Goal: Task Accomplishment & Management: Manage account settings

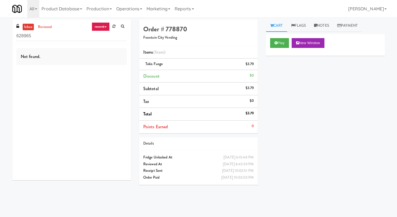
click at [86, 37] on input "628965" at bounding box center [71, 36] width 110 height 10
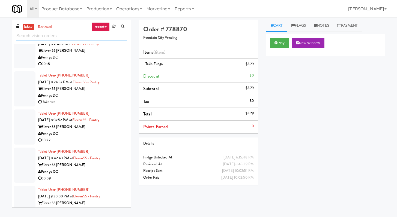
scroll to position [318, 0]
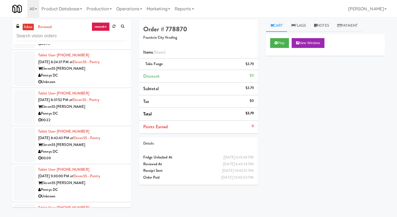
click at [104, 117] on div "00:22" at bounding box center [82, 120] width 89 height 7
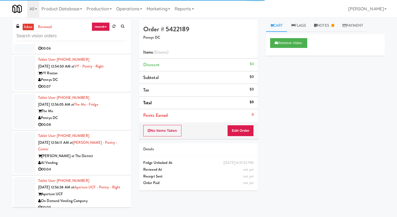
scroll to position [680, 0]
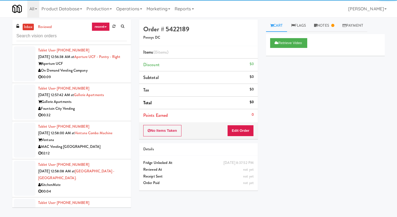
click at [107, 112] on div "00:32" at bounding box center [82, 115] width 89 height 7
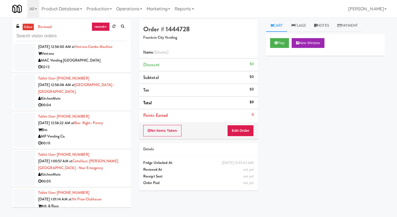
scroll to position [872, 0]
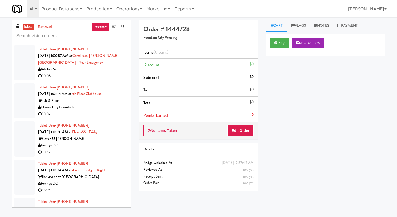
click at [89, 111] on div "00:07" at bounding box center [82, 114] width 89 height 7
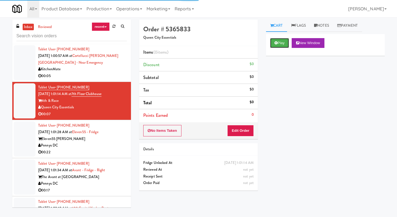
click at [286, 42] on button "Play" at bounding box center [279, 43] width 19 height 10
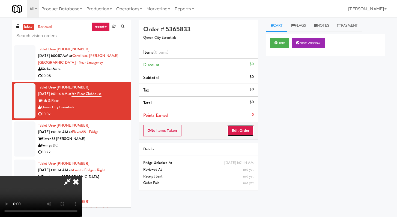
click at [241, 128] on button "Edit Order" at bounding box center [240, 130] width 26 height 11
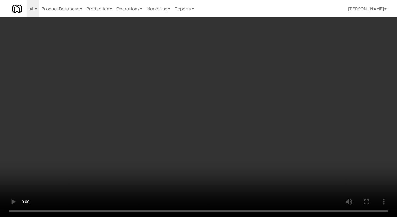
scroll to position [865, 0]
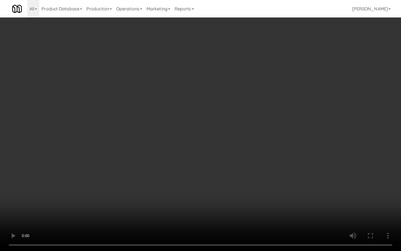
click at [215, 164] on video at bounding box center [200, 125] width 401 height 251
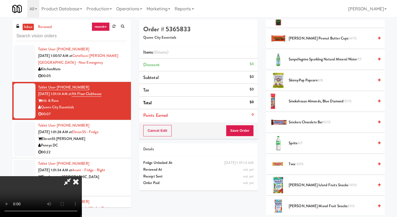
scroll to position [656, 0]
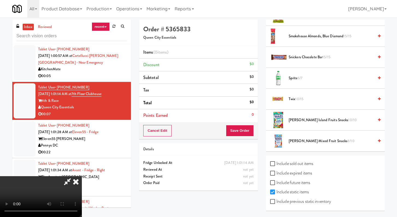
click at [290, 79] on span "Sprite 6/7" at bounding box center [331, 78] width 85 height 7
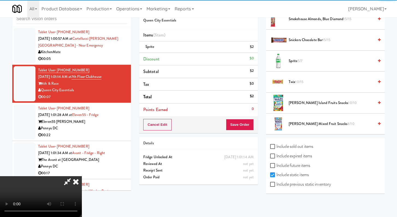
scroll to position [17, 0]
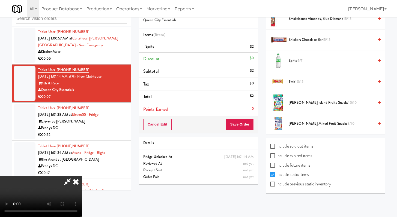
click at [274, 187] on label "Include previous static inventory" at bounding box center [300, 184] width 61 height 8
click at [274, 187] on input "Include previous static inventory" at bounding box center [273, 185] width 6 height 4
checkbox input "true"
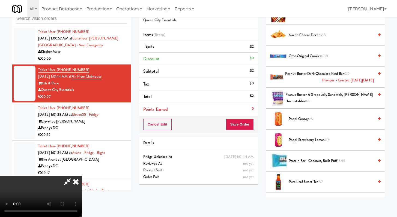
scroll to position [578, 0]
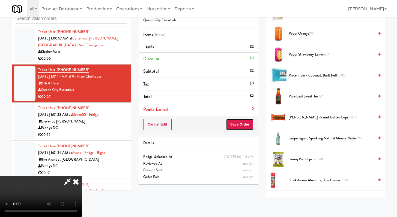
click at [249, 126] on button "Save Order" at bounding box center [240, 124] width 28 height 11
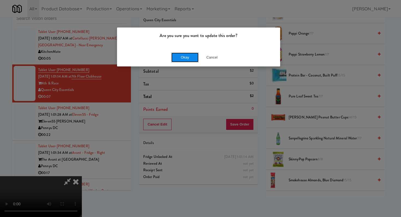
click at [178, 56] on button "Okay" at bounding box center [184, 58] width 27 height 10
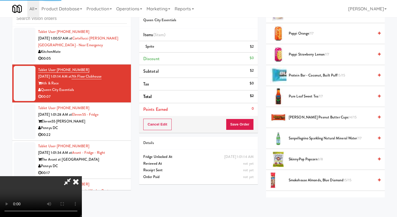
scroll to position [23, 0]
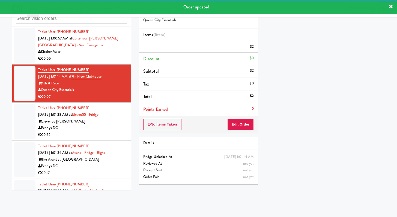
click at [111, 132] on div "00:22" at bounding box center [82, 135] width 89 height 7
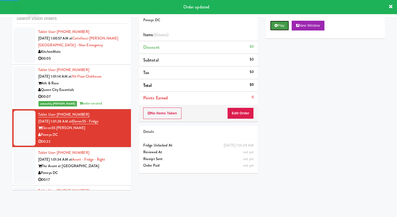
click at [282, 26] on button "Play" at bounding box center [279, 26] width 19 height 10
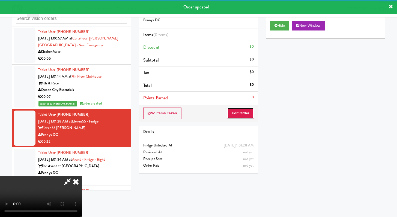
click at [241, 114] on button "Edit Order" at bounding box center [240, 113] width 26 height 11
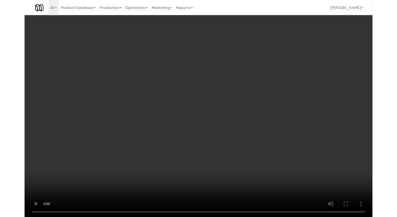
scroll to position [865, 0]
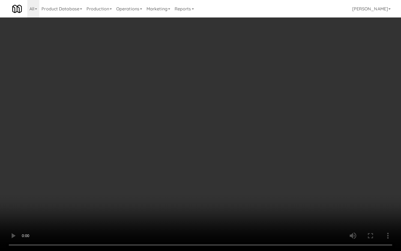
click at [275, 128] on video at bounding box center [200, 125] width 401 height 251
click at [275, 127] on video at bounding box center [200, 125] width 401 height 251
click at [306, 194] on video at bounding box center [200, 125] width 401 height 251
click at [306, 193] on video at bounding box center [200, 125] width 401 height 251
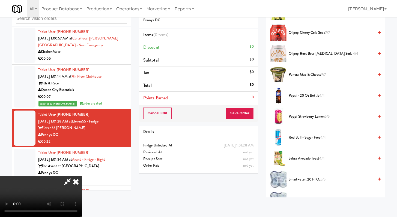
scroll to position [298, 0]
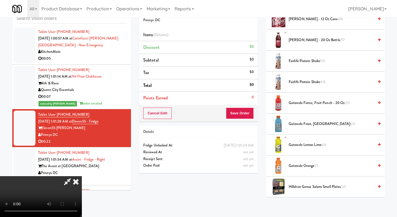
click at [295, 164] on span "Gatorade Orange 1/1" at bounding box center [331, 166] width 85 height 7
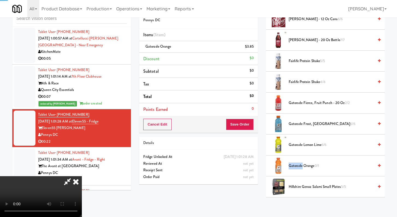
click at [295, 164] on span "Gatorade Orange 0/1" at bounding box center [331, 166] width 85 height 7
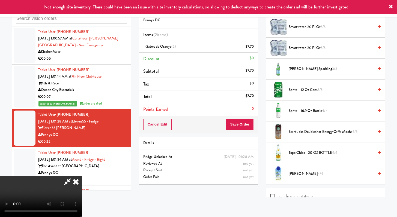
scroll to position [626, 0]
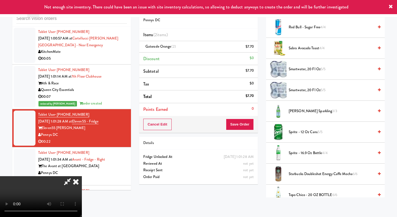
click at [306, 112] on span "[PERSON_NAME] Sparkling 3/3" at bounding box center [331, 111] width 85 height 7
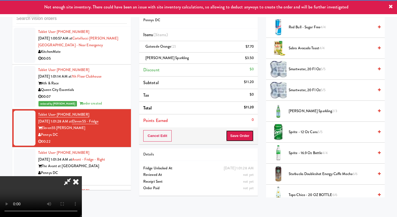
click at [248, 135] on button "Save Order" at bounding box center [240, 135] width 28 height 11
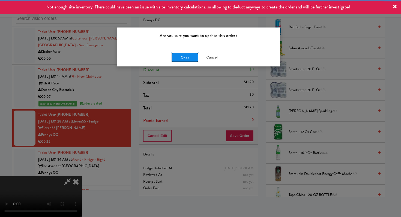
click at [176, 57] on button "Okay" at bounding box center [184, 58] width 27 height 10
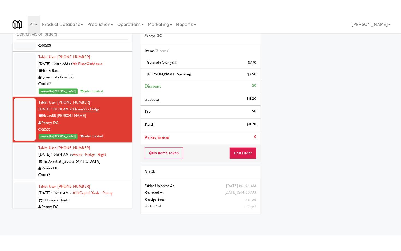
scroll to position [901, 0]
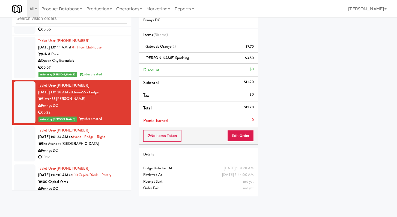
click at [109, 154] on div "00:17" at bounding box center [82, 157] width 89 height 7
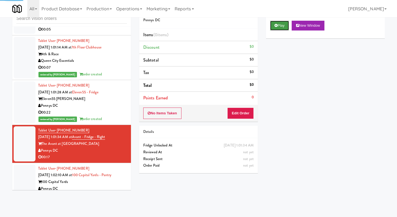
click at [289, 24] on button "Play" at bounding box center [279, 26] width 19 height 10
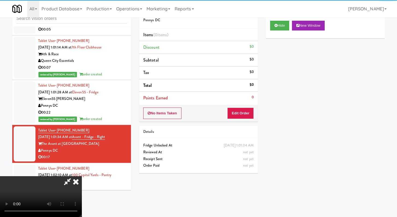
click at [245, 122] on div "Order # 7487257 Pennys DC Items (0 items ) Discount $0 Subtotal $0 Tax $0 Total…" at bounding box center [198, 89] width 127 height 175
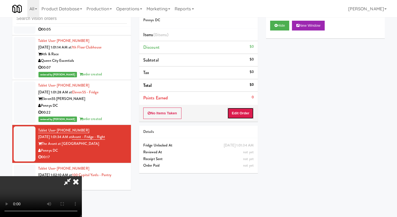
click at [250, 114] on button "Edit Order" at bounding box center [240, 113] width 26 height 11
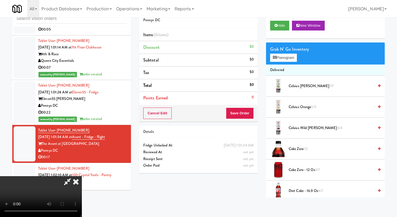
scroll to position [895, 0]
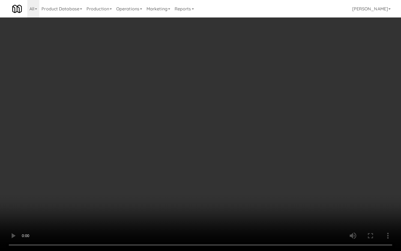
click at [259, 202] on video at bounding box center [200, 125] width 401 height 251
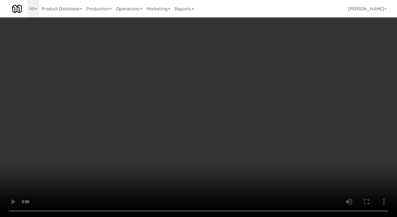
scroll to position [901, 0]
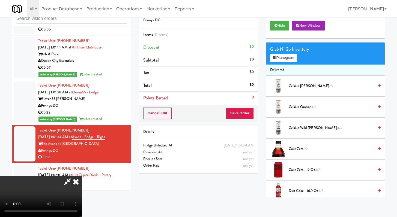
click at [82, 177] on video at bounding box center [41, 197] width 82 height 41
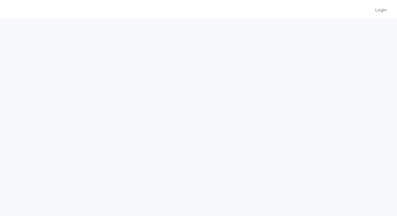
scroll to position [17, 0]
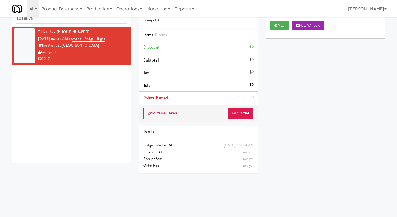
click at [56, 19] on input "1018578" at bounding box center [71, 19] width 110 height 10
click at [56, 20] on input "1018578" at bounding box center [71, 19] width 110 height 10
type input "]"
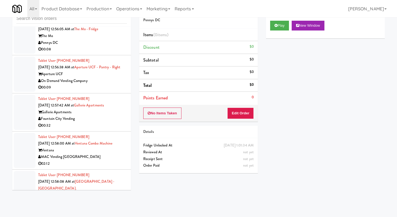
scroll to position [447, 0]
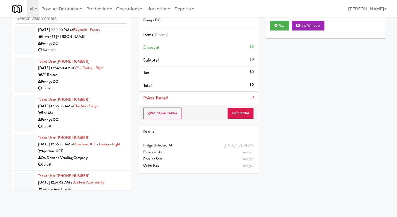
click at [88, 85] on div "00:07" at bounding box center [82, 88] width 89 height 7
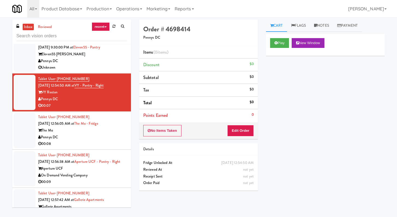
click at [99, 64] on div "Unknown" at bounding box center [82, 67] width 89 height 7
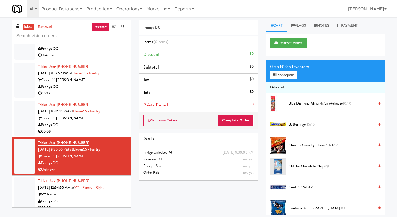
scroll to position [350, 0]
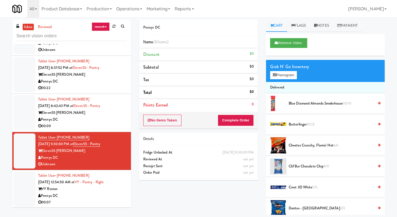
click at [83, 186] on div "VY Reston" at bounding box center [82, 189] width 89 height 7
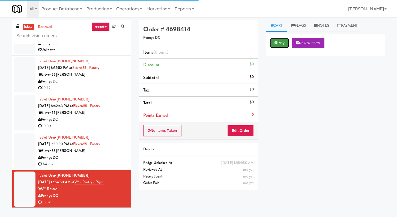
click at [277, 45] on button "Play" at bounding box center [279, 43] width 19 height 10
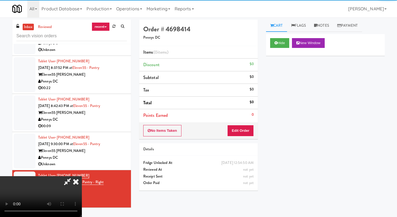
click at [247, 124] on div "No Items Taken Edit Order" at bounding box center [198, 131] width 119 height 17
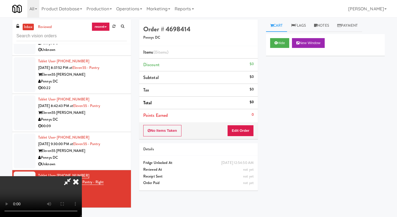
click at [236, 137] on div "No Items Taken Edit Order" at bounding box center [198, 131] width 119 height 17
click at [238, 132] on button "Edit Order" at bounding box center [240, 130] width 26 height 11
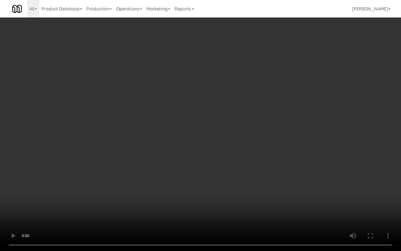
click at [234, 201] on video at bounding box center [200, 125] width 401 height 251
click at [235, 201] on video at bounding box center [200, 125] width 401 height 251
click at [230, 199] on video at bounding box center [200, 125] width 401 height 251
click at [230, 198] on video at bounding box center [200, 125] width 401 height 251
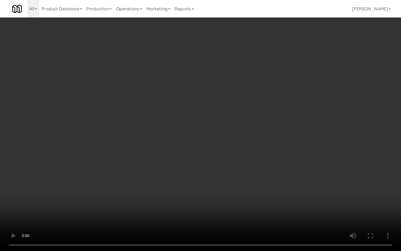
click at [230, 198] on video at bounding box center [200, 125] width 401 height 251
click at [225, 200] on video at bounding box center [200, 125] width 401 height 251
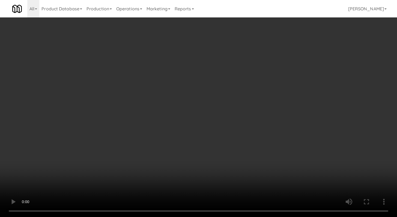
scroll to position [239, 0]
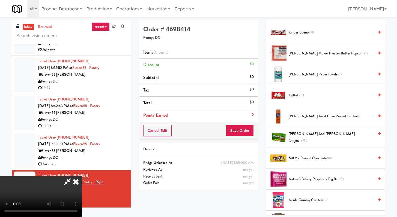
click at [303, 181] on span "Nature's Bakery Raspberry Fig Bar 9/9" at bounding box center [331, 179] width 85 height 7
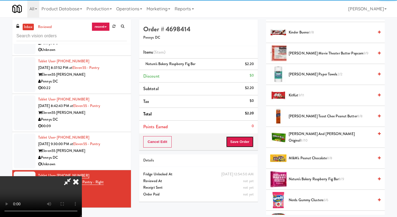
click at [241, 144] on button "Save Order" at bounding box center [240, 141] width 28 height 11
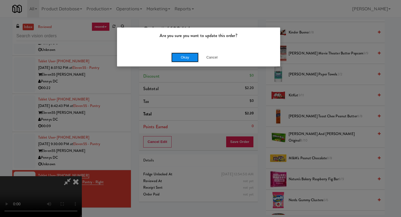
click at [189, 61] on button "Okay" at bounding box center [184, 58] width 27 height 10
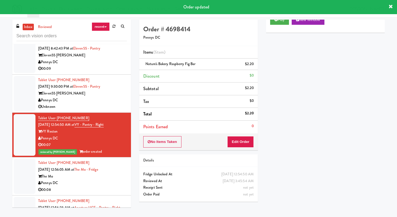
scroll to position [431, 0]
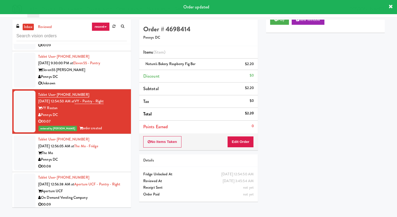
click at [103, 157] on div "Pennys DC" at bounding box center [82, 160] width 89 height 7
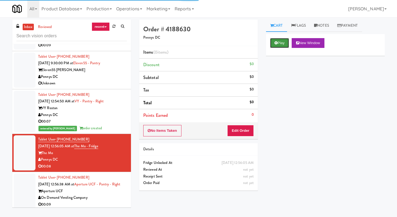
click at [281, 45] on button "Play" at bounding box center [279, 43] width 19 height 10
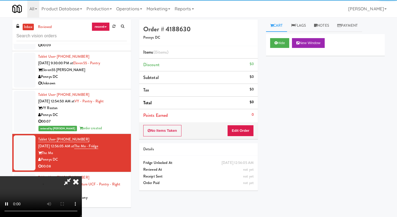
click at [249, 124] on div "No Items Taken Edit Order" at bounding box center [198, 131] width 119 height 17
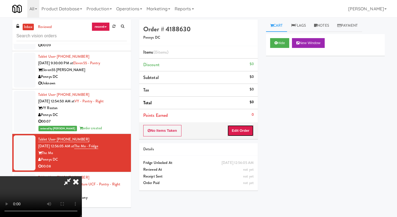
click at [245, 132] on button "Edit Order" at bounding box center [240, 130] width 26 height 11
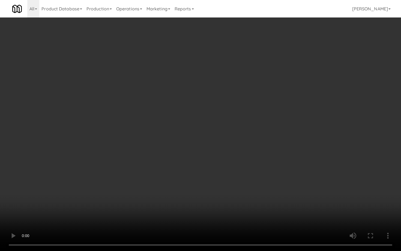
click at [197, 156] on video at bounding box center [200, 125] width 401 height 251
drag, startPoint x: 197, startPoint y: 156, endPoint x: 381, endPoint y: 199, distance: 188.9
click at [197, 156] on video at bounding box center [200, 125] width 401 height 251
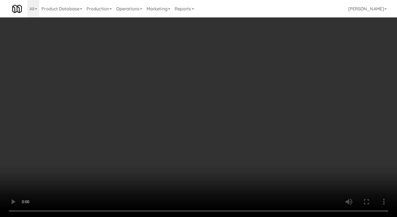
click at [211, 139] on video at bounding box center [198, 108] width 397 height 217
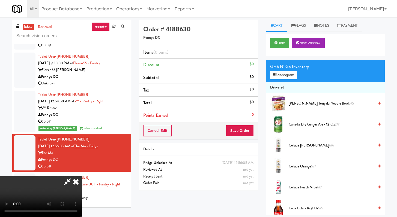
click at [82, 177] on video at bounding box center [41, 197] width 82 height 41
click at [306, 124] on span "Canada Dry Ginger Ale - 12 oz 2/7" at bounding box center [331, 124] width 85 height 7
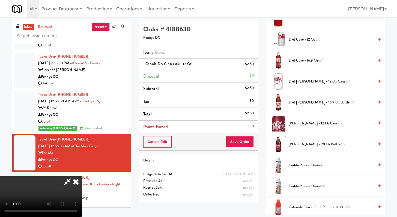
scroll to position [220, 0]
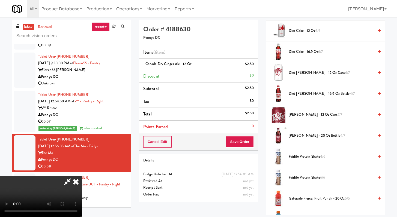
click at [304, 155] on span "Fairlife Protein Shake 4/6" at bounding box center [331, 157] width 85 height 7
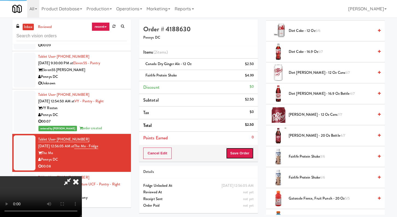
click at [246, 156] on button "Save Order" at bounding box center [240, 153] width 28 height 11
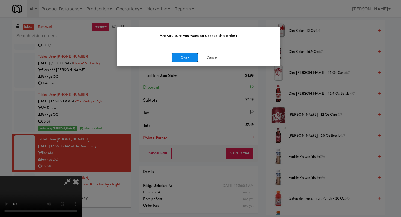
click at [177, 58] on button "Okay" at bounding box center [184, 58] width 27 height 10
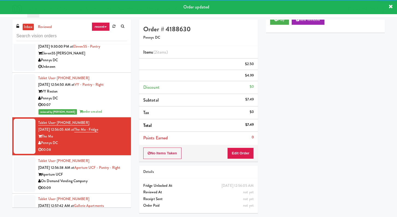
scroll to position [449, 0]
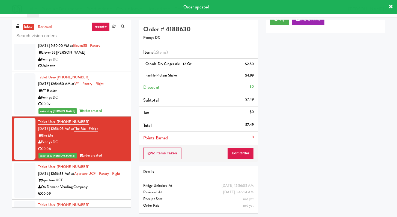
click at [102, 186] on div "On Demand Vending Company" at bounding box center [82, 187] width 89 height 7
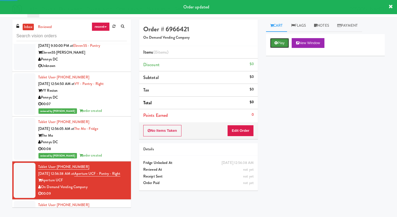
click at [277, 39] on button "Play" at bounding box center [279, 43] width 19 height 10
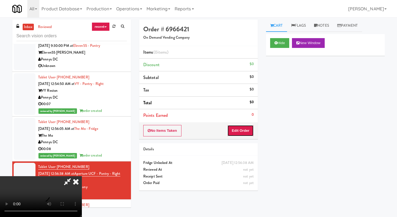
click at [244, 134] on button "Edit Order" at bounding box center [240, 130] width 26 height 11
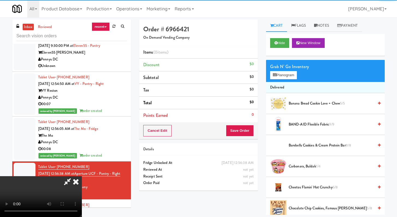
scroll to position [47, 0]
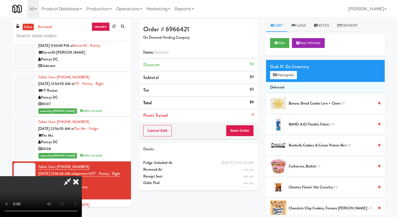
click at [82, 177] on video at bounding box center [41, 197] width 82 height 41
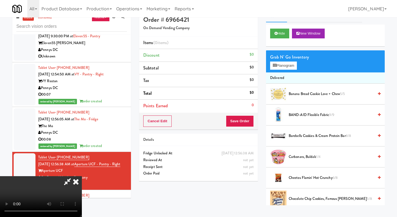
scroll to position [17, 0]
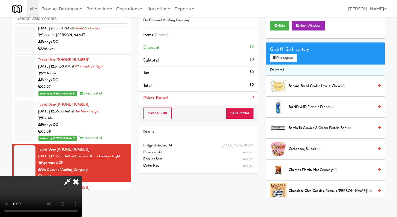
click at [82, 177] on video at bounding box center [41, 197] width 82 height 41
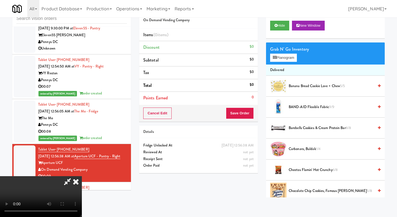
click at [82, 177] on video at bounding box center [41, 197] width 82 height 41
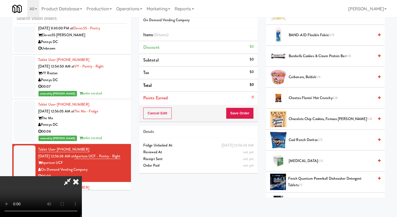
scroll to position [91, 0]
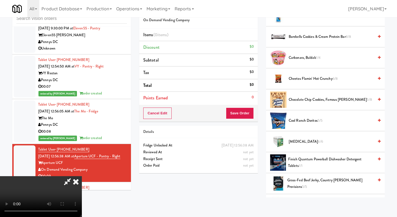
click at [303, 117] on li "Cool Ranch Doritos 5/5" at bounding box center [325, 120] width 119 height 21
click at [308, 123] on span "Cool Ranch Doritos 5/5" at bounding box center [331, 121] width 85 height 7
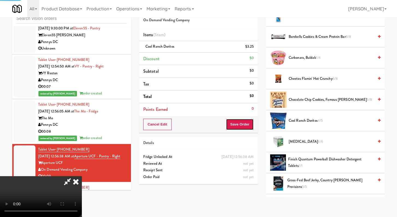
click at [250, 124] on button "Save Order" at bounding box center [240, 124] width 28 height 11
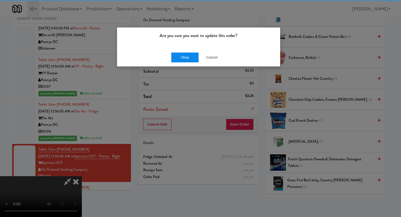
click at [199, 49] on div "Okay Cancel" at bounding box center [198, 57] width 163 height 18
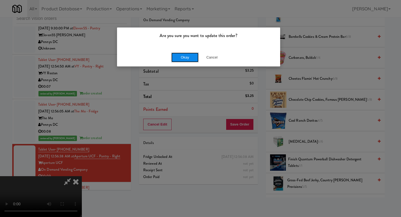
click at [182, 58] on button "Okay" at bounding box center [184, 58] width 27 height 10
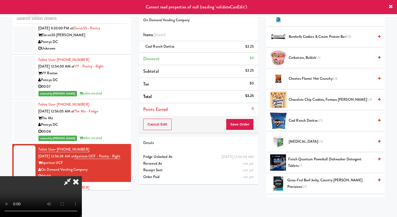
scroll to position [0, 0]
click at [82, 177] on icon at bounding box center [76, 182] width 12 height 11
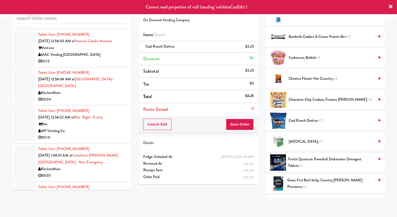
scroll to position [644, 0]
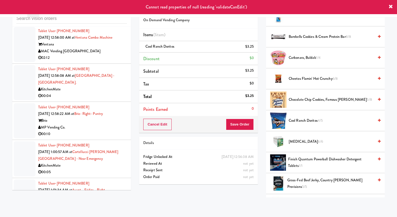
click at [104, 93] on div "00:04" at bounding box center [82, 96] width 89 height 7
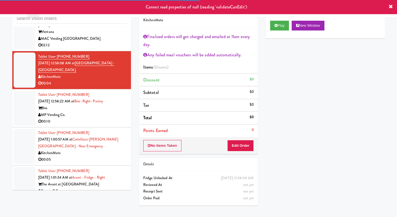
scroll to position [666, 0]
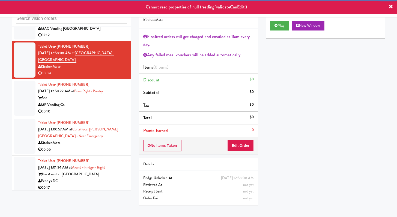
click at [101, 113] on div "00:10" at bounding box center [82, 111] width 89 height 7
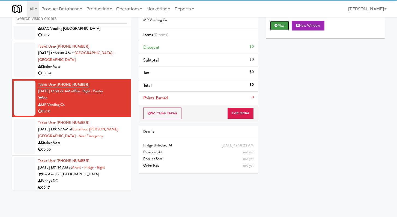
click at [282, 23] on button "Play" at bounding box center [279, 26] width 19 height 10
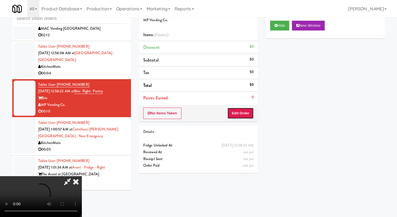
click at [239, 110] on button "Edit Order" at bounding box center [240, 113] width 26 height 11
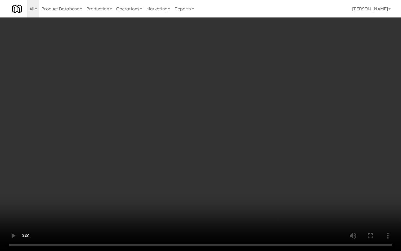
click at [159, 159] on video at bounding box center [200, 125] width 401 height 251
click at [164, 156] on video at bounding box center [200, 125] width 401 height 251
click at [165, 155] on video at bounding box center [200, 125] width 401 height 251
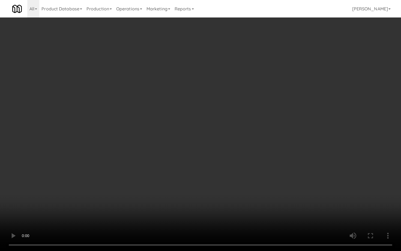
click at [165, 155] on video at bounding box center [200, 125] width 401 height 251
click at [173, 147] on video at bounding box center [200, 125] width 401 height 251
click at [174, 146] on video at bounding box center [200, 125] width 401 height 251
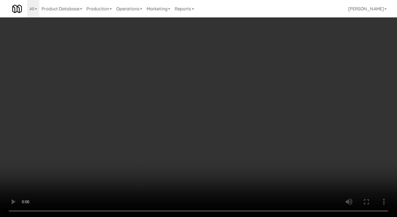
scroll to position [432, 0]
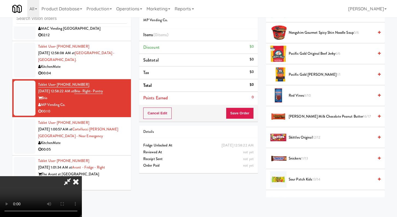
click at [296, 178] on span "Sour Patch Kids 13/14" at bounding box center [331, 180] width 85 height 7
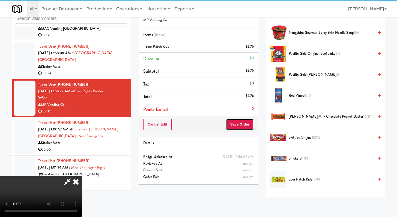
click at [249, 129] on button "Save Order" at bounding box center [240, 124] width 28 height 11
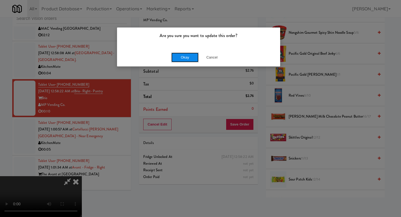
click at [183, 61] on button "Okay" at bounding box center [184, 58] width 27 height 10
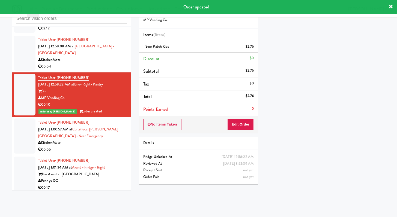
scroll to position [682, 0]
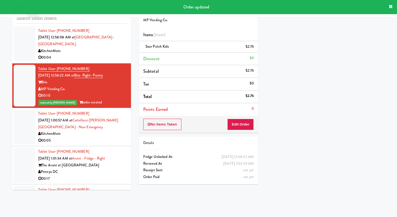
click at [113, 139] on div "00:05" at bounding box center [82, 141] width 89 height 7
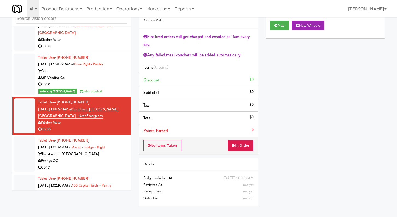
scroll to position [693, 0]
click at [98, 171] on div "00:17" at bounding box center [82, 168] width 89 height 7
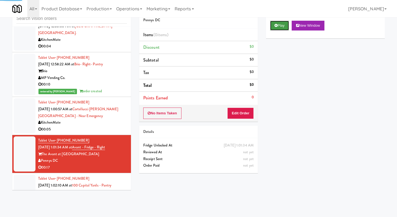
click at [273, 24] on button "Play" at bounding box center [279, 26] width 19 height 10
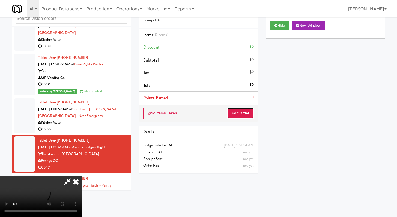
click at [230, 108] on button "Edit Order" at bounding box center [240, 113] width 26 height 11
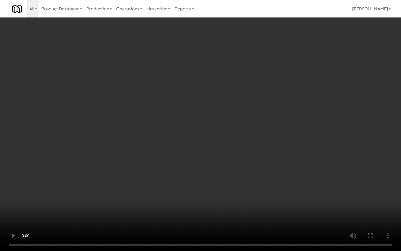
click at [263, 167] on video at bounding box center [200, 125] width 401 height 251
click at [264, 166] on video at bounding box center [200, 125] width 401 height 251
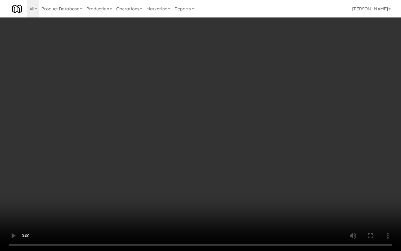
click at [264, 166] on video at bounding box center [200, 125] width 401 height 251
click at [314, 202] on video at bounding box center [200, 125] width 401 height 251
click at [314, 201] on video at bounding box center [200, 125] width 401 height 251
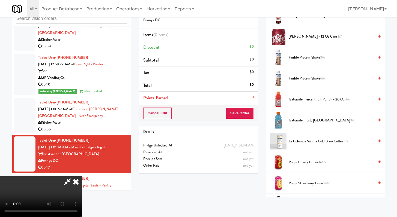
click at [302, 120] on span "Gatorade Frost, Glacier Freeze 3/6" at bounding box center [331, 120] width 85 height 7
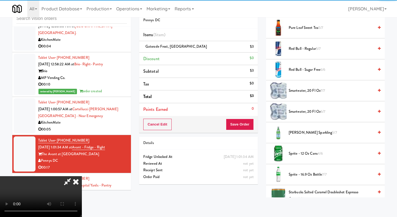
scroll to position [433, 0]
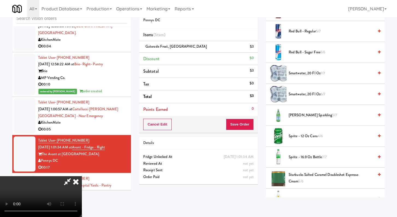
click at [304, 94] on span "smartwater, 20 fl oz 6/7" at bounding box center [331, 94] width 85 height 7
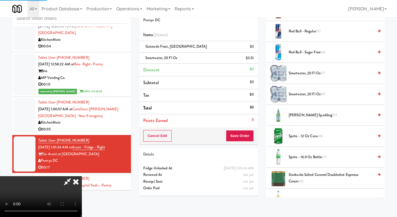
click at [293, 160] on span "Sprite - 16.9 oz Bottle 7/7" at bounding box center [331, 157] width 85 height 7
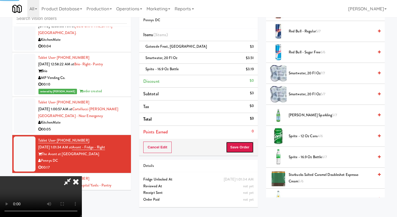
click at [251, 151] on button "Save Order" at bounding box center [240, 147] width 28 height 11
click at [242, 149] on button "Save Order" at bounding box center [240, 147] width 28 height 11
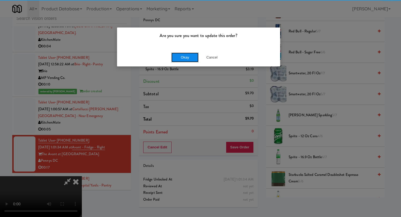
click at [177, 59] on button "Okay" at bounding box center [184, 58] width 27 height 10
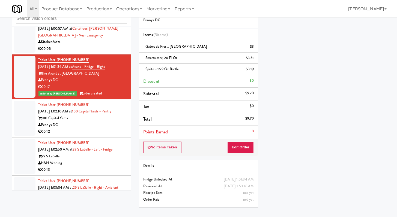
scroll to position [790, 0]
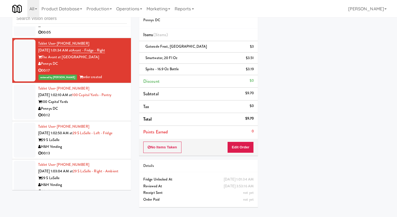
click at [110, 120] on li "Tablet User · (773) 595-8294 Sep 13, 2025 1:02:10 AM at 100 Capital Yards - Pan…" at bounding box center [71, 102] width 119 height 38
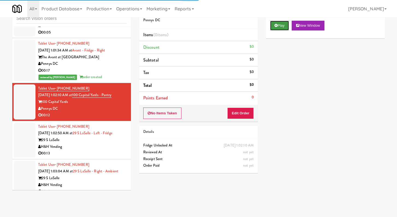
click at [288, 21] on button "Play" at bounding box center [279, 26] width 19 height 10
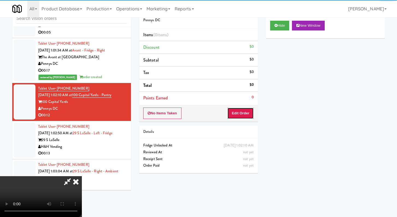
click at [233, 115] on button "Edit Order" at bounding box center [240, 113] width 26 height 11
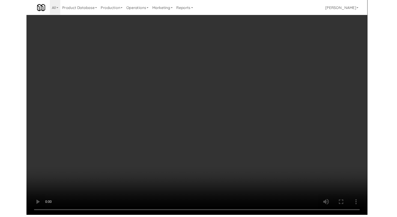
scroll to position [784, 0]
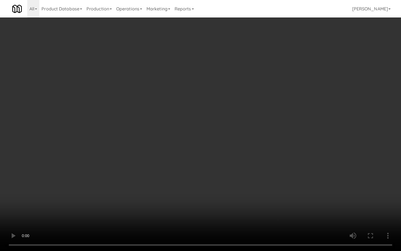
click at [214, 189] on video at bounding box center [200, 125] width 401 height 251
click at [215, 185] on video at bounding box center [200, 125] width 401 height 251
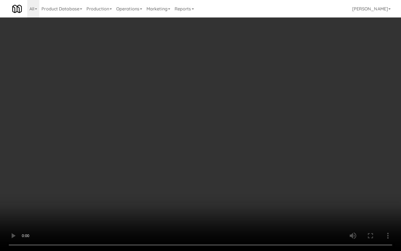
click at [236, 167] on video at bounding box center [200, 125] width 401 height 251
click at [239, 152] on video at bounding box center [200, 125] width 401 height 251
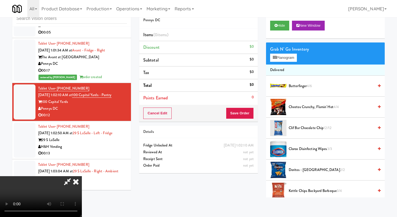
scroll to position [12, 0]
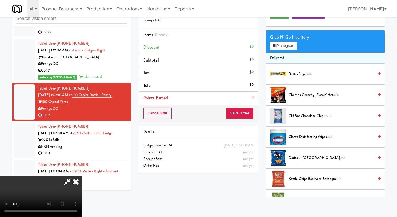
click at [300, 178] on span "Kettle Chips Backyard Barbeque 3/4" at bounding box center [331, 179] width 85 height 7
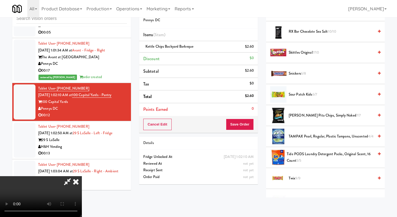
scroll to position [473, 0]
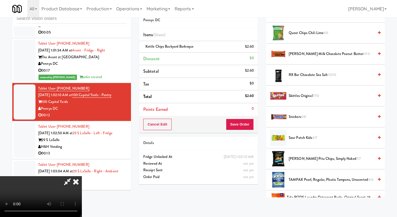
click at [300, 114] on span "Snickers 6/8" at bounding box center [331, 117] width 85 height 7
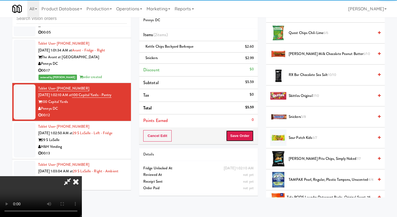
click at [251, 135] on button "Save Order" at bounding box center [240, 135] width 28 height 11
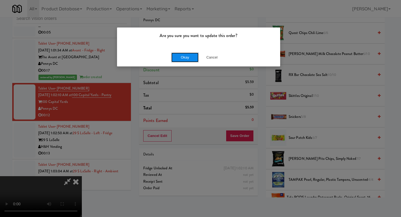
click at [189, 57] on button "Okay" at bounding box center [184, 58] width 27 height 10
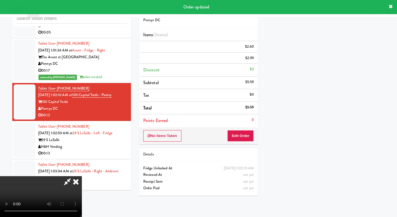
scroll to position [23, 0]
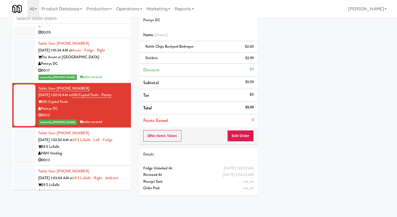
click at [89, 163] on div "00:13" at bounding box center [82, 160] width 89 height 7
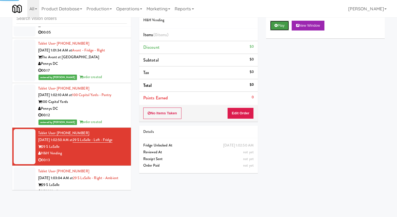
click at [272, 28] on button "Play" at bounding box center [279, 26] width 19 height 10
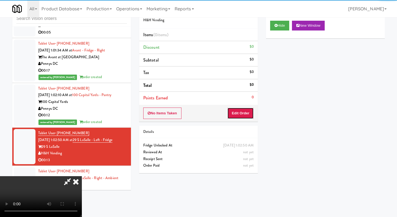
click at [234, 119] on button "Edit Order" at bounding box center [240, 113] width 26 height 11
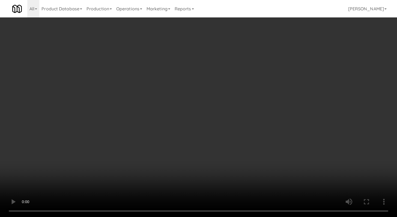
scroll to position [784, 0]
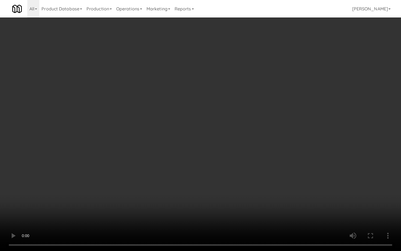
click at [211, 180] on video at bounding box center [200, 125] width 401 height 251
click at [216, 175] on video at bounding box center [200, 125] width 401 height 251
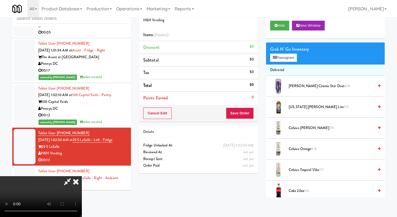
scroll to position [224, 0]
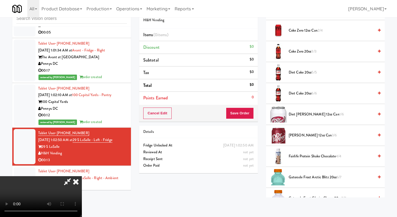
click at [297, 139] on li "Dr Pepper 12oz can 3/6" at bounding box center [325, 135] width 119 height 21
click at [297, 135] on span "Dr Pepper 12oz can 3/6" at bounding box center [331, 135] width 85 height 7
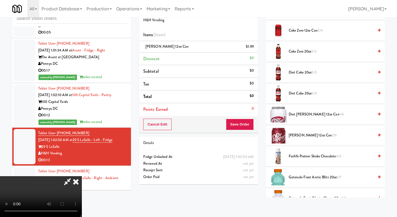
drag, startPoint x: 297, startPoint y: 135, endPoint x: 281, endPoint y: 133, distance: 16.0
click at [297, 135] on span "Dr Pepper 12oz can 2/6" at bounding box center [331, 135] width 85 height 7
click at [241, 128] on button "Save Order" at bounding box center [240, 124] width 28 height 11
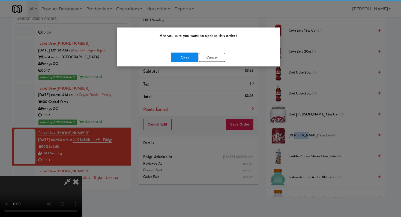
click at [198, 53] on button "Cancel" at bounding box center [211, 58] width 27 height 10
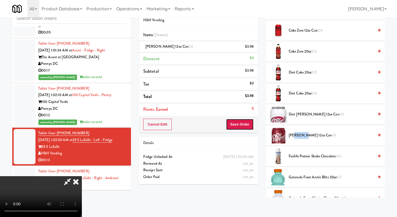
click at [247, 121] on button "Save Order" at bounding box center [240, 124] width 28 height 11
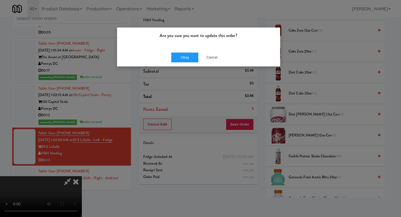
click at [183, 49] on div "Okay Cancel" at bounding box center [198, 57] width 163 height 18
click at [181, 53] on button "Okay" at bounding box center [184, 58] width 27 height 10
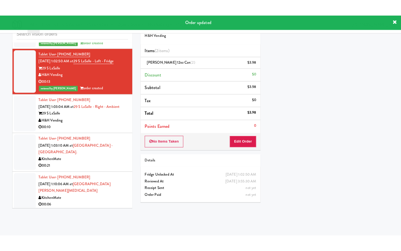
scroll to position [887, 0]
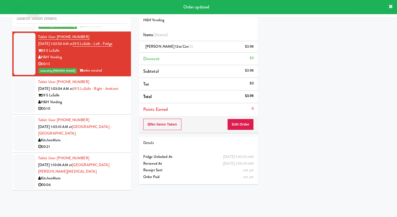
click at [95, 106] on div "H&H Vending" at bounding box center [82, 102] width 89 height 7
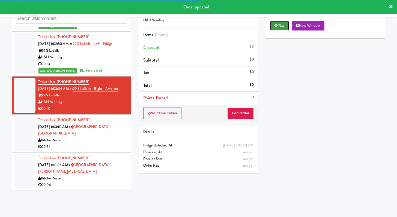
click at [285, 23] on button "Play" at bounding box center [279, 26] width 19 height 10
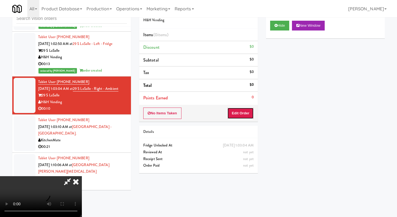
click at [240, 117] on button "Edit Order" at bounding box center [240, 113] width 26 height 11
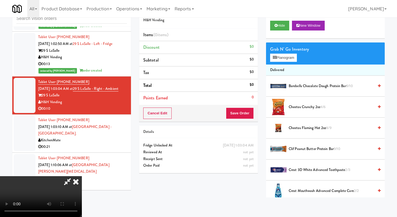
scroll to position [880, 0]
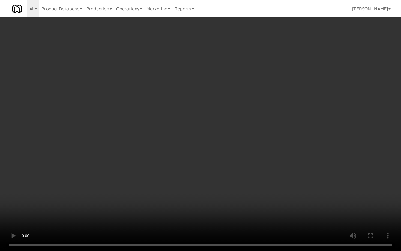
click at [216, 131] on video at bounding box center [200, 125] width 401 height 251
click at [217, 130] on video at bounding box center [200, 125] width 401 height 251
click at [219, 129] on video at bounding box center [200, 125] width 401 height 251
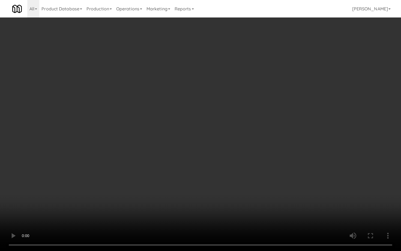
click at [219, 129] on video at bounding box center [200, 125] width 401 height 251
click at [280, 191] on video at bounding box center [200, 125] width 401 height 251
click at [280, 190] on video at bounding box center [200, 125] width 401 height 251
click at [280, 188] on video at bounding box center [200, 125] width 401 height 251
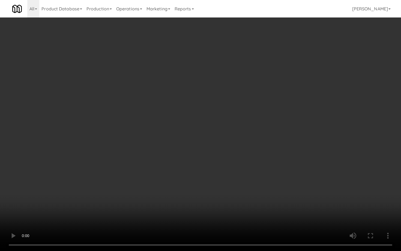
click at [282, 186] on video at bounding box center [200, 125] width 401 height 251
click at [289, 179] on video at bounding box center [200, 125] width 401 height 251
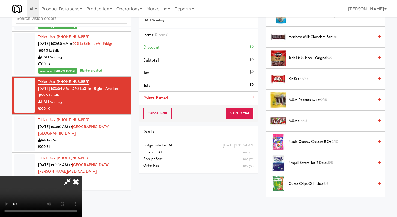
scroll to position [349, 0]
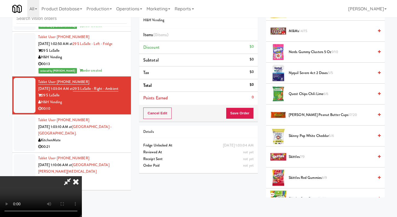
click at [298, 138] on span "Skinny Pop White Cheddar 5/6" at bounding box center [331, 136] width 85 height 7
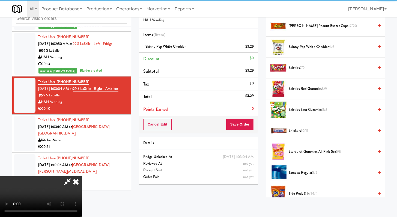
scroll to position [515, 0]
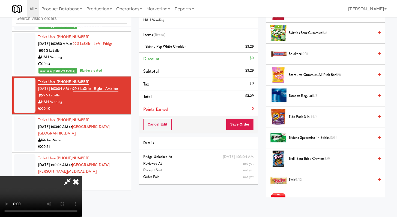
click at [292, 182] on span "Twix 9/12" at bounding box center [331, 180] width 85 height 7
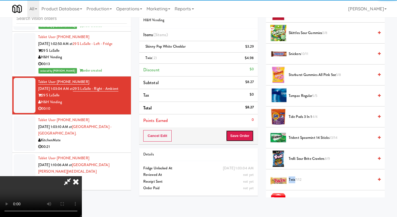
click at [242, 136] on button "Save Order" at bounding box center [240, 135] width 28 height 11
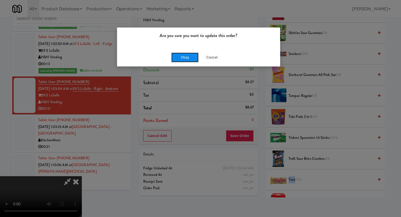
click at [190, 54] on button "Okay" at bounding box center [184, 58] width 27 height 10
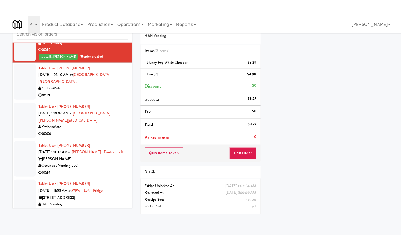
scroll to position [978, 0]
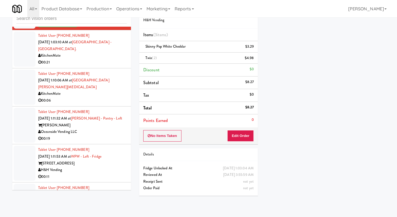
click at [106, 142] on div "00:19" at bounding box center [82, 139] width 89 height 7
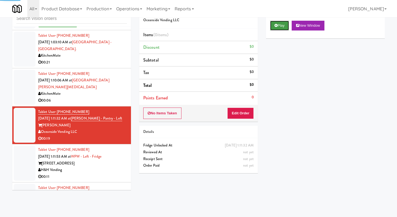
click at [277, 25] on icon at bounding box center [275, 26] width 3 height 4
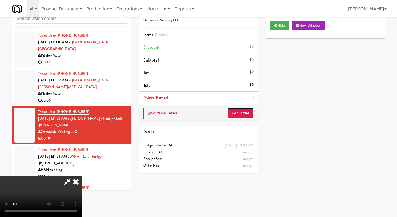
click at [249, 114] on button "Edit Order" at bounding box center [240, 113] width 26 height 11
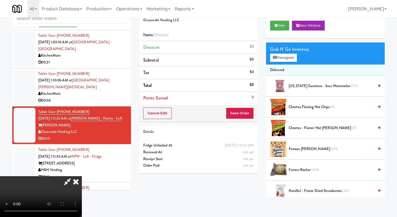
scroll to position [972, 0]
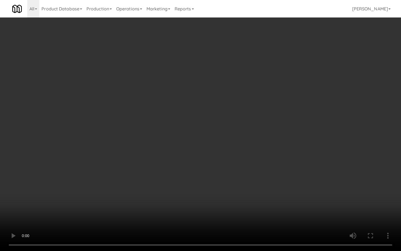
click at [250, 197] on video at bounding box center [200, 125] width 401 height 251
click at [253, 192] on video at bounding box center [200, 125] width 401 height 251
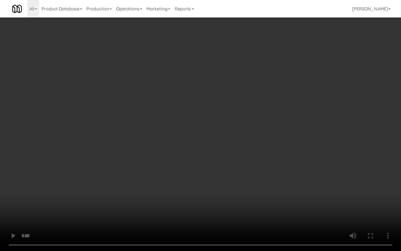
click at [253, 192] on video at bounding box center [200, 125] width 401 height 251
click at [210, 162] on video at bounding box center [200, 125] width 401 height 251
click at [211, 161] on video at bounding box center [200, 125] width 401 height 251
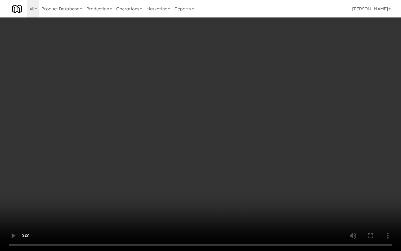
click at [213, 157] on video at bounding box center [200, 125] width 401 height 251
click at [216, 152] on video at bounding box center [200, 125] width 401 height 251
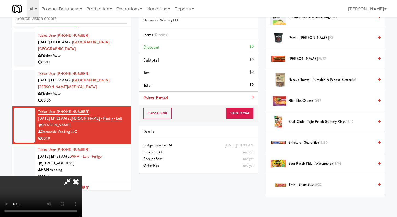
scroll to position [464, 0]
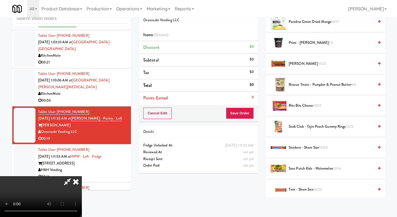
click at [302, 147] on span "Snickers - Share Size 15/20" at bounding box center [331, 148] width 85 height 7
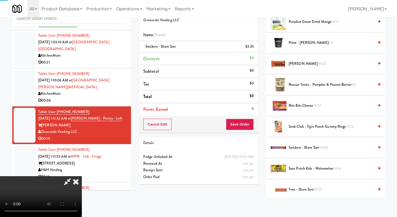
click at [288, 67] on div "Reese's 19/22" at bounding box center [333, 64] width 94 height 7
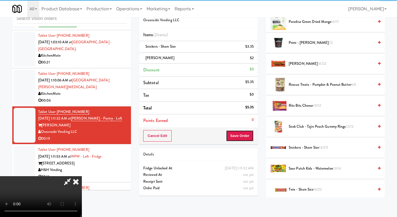
click at [241, 138] on button "Save Order" at bounding box center [240, 135] width 28 height 11
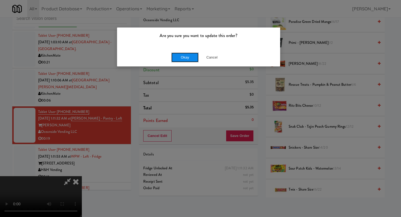
click at [193, 54] on button "Okay" at bounding box center [184, 58] width 27 height 10
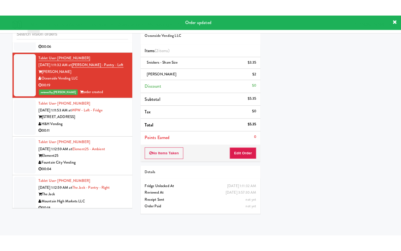
scroll to position [1054, 0]
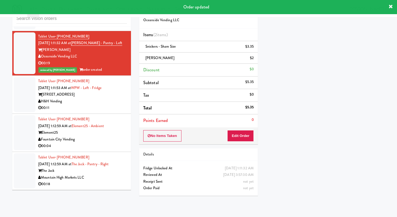
click at [109, 107] on div "00:11" at bounding box center [82, 108] width 89 height 7
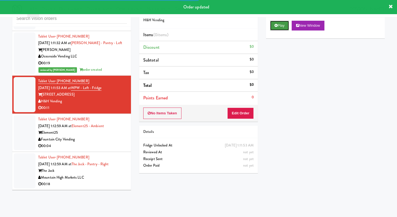
click at [274, 25] on button "Play" at bounding box center [279, 26] width 19 height 10
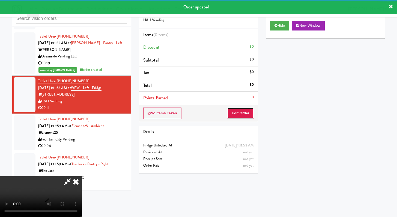
click at [234, 116] on button "Edit Order" at bounding box center [240, 113] width 26 height 11
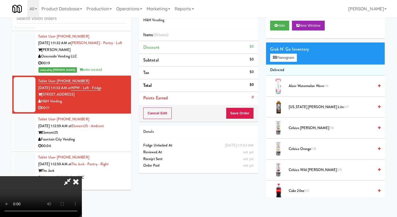
scroll to position [1047, 0]
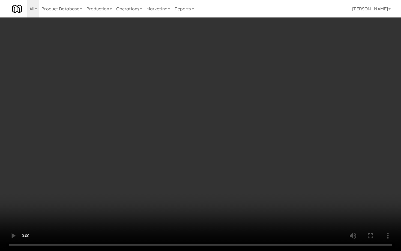
click at [265, 169] on video at bounding box center [200, 125] width 401 height 251
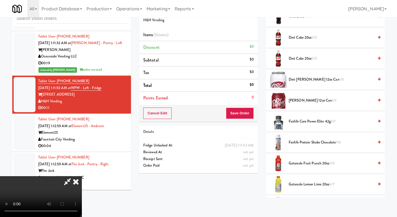
scroll to position [285, 0]
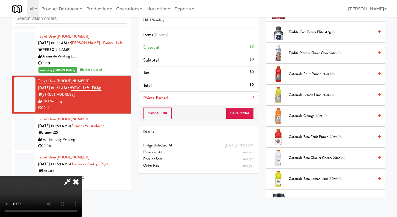
click at [304, 124] on li "Gatorade Orange 20oz 3/6" at bounding box center [325, 116] width 119 height 21
click at [305, 118] on span "Gatorade Orange 20oz 3/6" at bounding box center [331, 116] width 85 height 7
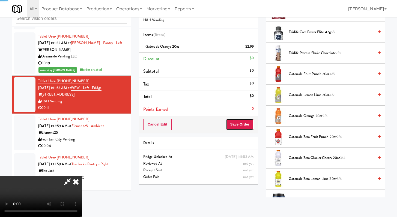
click at [240, 128] on button "Save Order" at bounding box center [240, 124] width 28 height 11
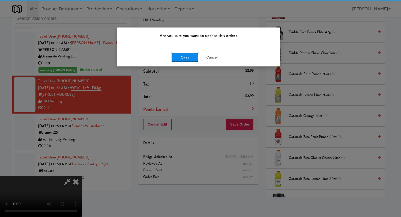
click at [186, 59] on button "Okay" at bounding box center [184, 58] width 27 height 10
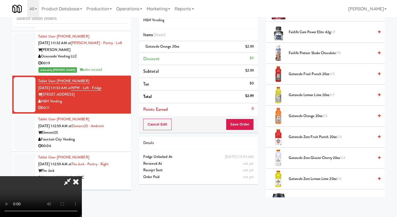
scroll to position [23, 0]
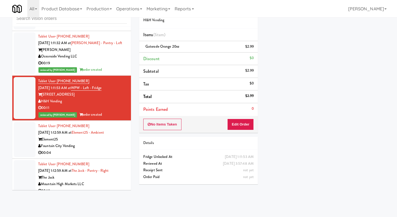
click at [116, 144] on div "Tablet User · (913) 230-9154 Sep 13, 2025 1:12:59 AM at Element25 - Ambient Ele…" at bounding box center [82, 140] width 89 height 34
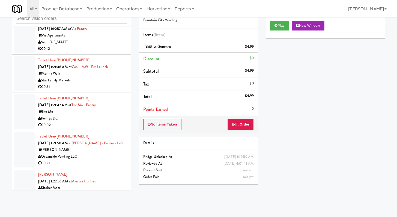
scroll to position [1405, 0]
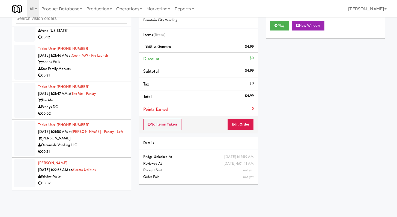
click at [108, 110] on div "Pennys DC" at bounding box center [82, 107] width 89 height 7
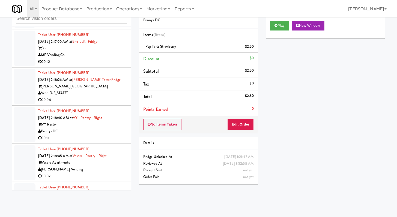
scroll to position [1928, 0]
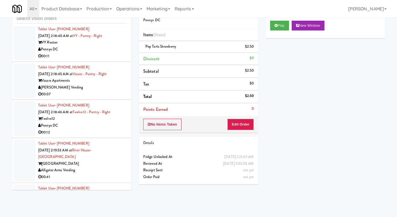
click at [105, 138] on li "Tablet User · (386) 214-8553 Sep 13, 2025 2:18:46 AM at Twelve12 - Pantry - Rig…" at bounding box center [71, 119] width 119 height 38
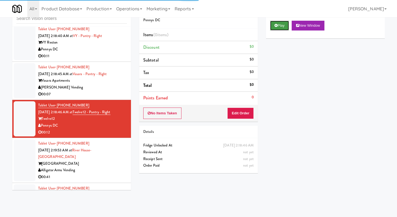
click at [276, 26] on icon at bounding box center [275, 26] width 3 height 4
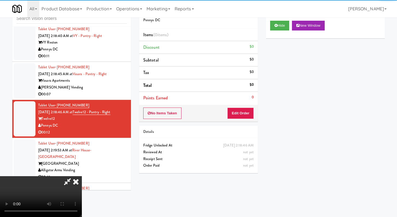
click at [243, 107] on div "No Items Taken Edit Order" at bounding box center [198, 113] width 119 height 17
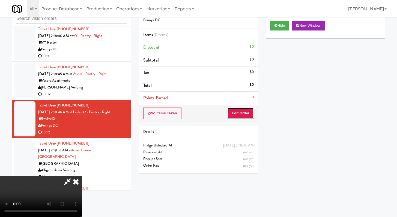
click at [240, 114] on button "Edit Order" at bounding box center [240, 113] width 26 height 11
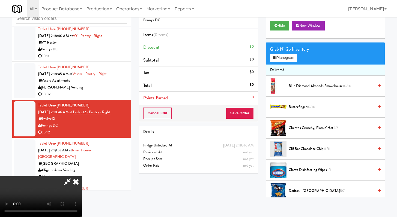
scroll to position [47, 0]
click at [82, 177] on video at bounding box center [41, 197] width 82 height 41
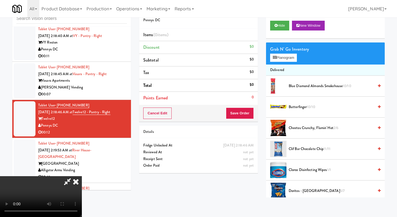
click at [82, 177] on video at bounding box center [41, 197] width 82 height 41
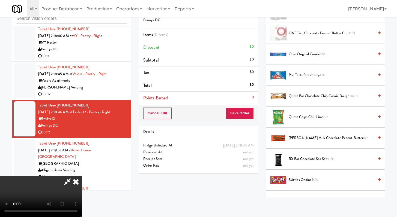
scroll to position [438, 0]
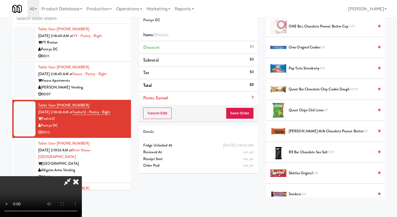
click at [82, 177] on video at bounding box center [41, 197] width 82 height 41
drag, startPoint x: 168, startPoint y: 137, endPoint x: 190, endPoint y: 133, distance: 22.1
click at [82, 177] on video at bounding box center [41, 197] width 82 height 41
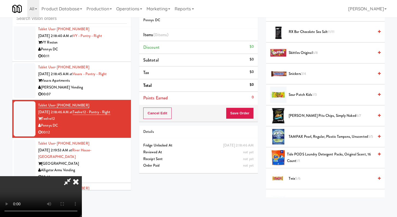
scroll to position [559, 0]
click at [82, 177] on video at bounding box center [41, 197] width 82 height 41
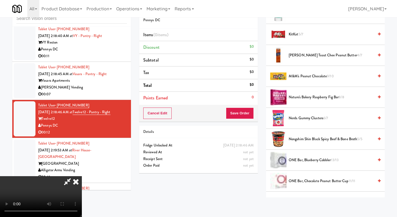
scroll to position [283, 0]
click at [321, 141] on span "Nongshim Shin Black Spicy Beef & Bone Broth 5/5" at bounding box center [331, 139] width 85 height 7
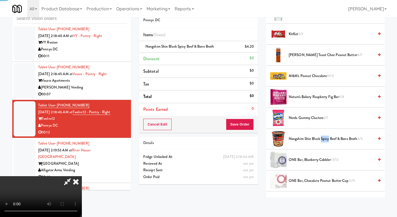
click at [321, 141] on span "Nongshim Shin Black Spicy Beef & Bone Broth 4/5" at bounding box center [331, 139] width 85 height 7
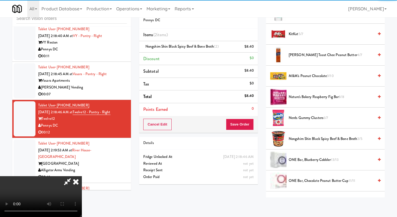
click at [245, 133] on div "Cancel Edit Save Order" at bounding box center [198, 124] width 119 height 17
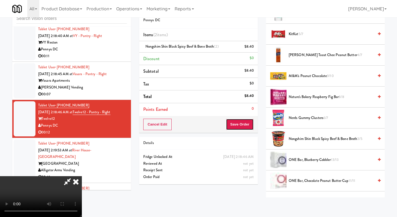
click at [245, 130] on div "Cancel Edit Save Order" at bounding box center [198, 124] width 119 height 17
click at [243, 129] on button "Save Order" at bounding box center [240, 124] width 28 height 11
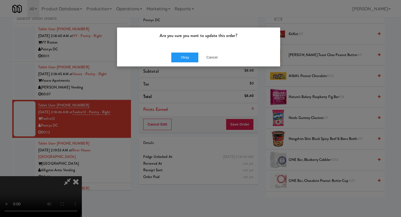
click at [174, 62] on div "Okay Cancel" at bounding box center [198, 57] width 163 height 18
click at [181, 56] on button "Okay" at bounding box center [184, 58] width 27 height 10
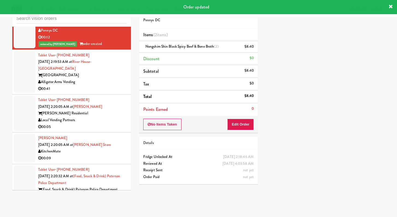
scroll to position [2385, 0]
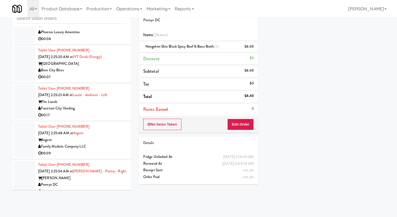
click at [106, 80] on div "00:07" at bounding box center [82, 77] width 89 height 7
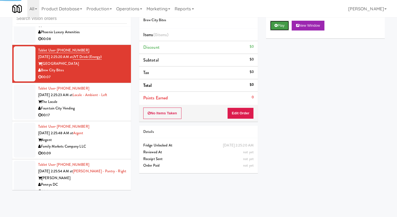
click at [277, 28] on button "Play" at bounding box center [279, 26] width 19 height 10
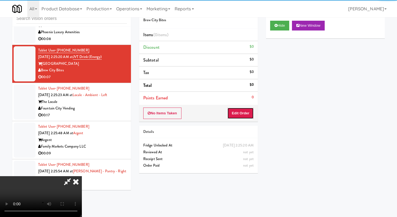
click at [235, 114] on button "Edit Order" at bounding box center [240, 113] width 26 height 11
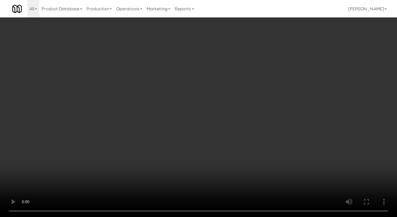
scroll to position [2379, 0]
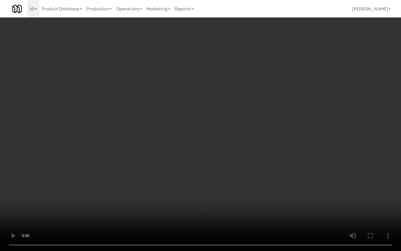
click at [210, 169] on video at bounding box center [200, 125] width 401 height 251
click at [218, 162] on video at bounding box center [200, 125] width 401 height 251
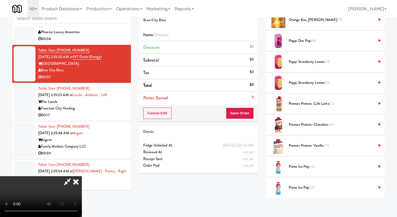
scroll to position [606, 0]
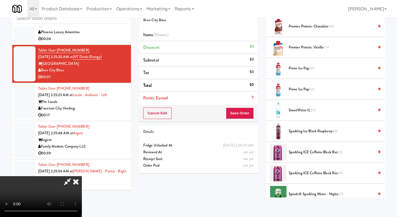
click at [303, 106] on li "SmartWater 1L 5/5" at bounding box center [325, 110] width 119 height 21
drag, startPoint x: 303, startPoint y: 110, endPoint x: 296, endPoint y: 110, distance: 6.6
click at [303, 110] on span "SmartWater 1L 5/5" at bounding box center [331, 110] width 85 height 7
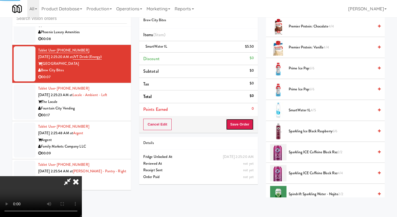
click at [241, 127] on button "Save Order" at bounding box center [240, 124] width 28 height 11
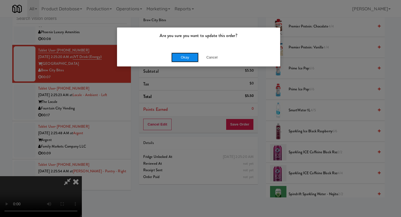
click at [179, 59] on button "Okay" at bounding box center [184, 58] width 27 height 10
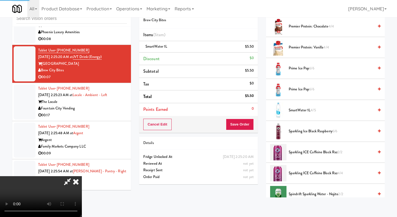
scroll to position [23, 0]
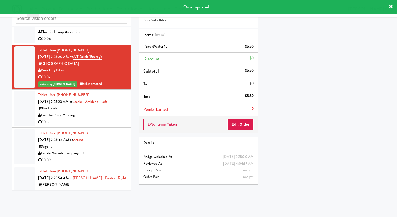
click at [115, 124] on div "00:17" at bounding box center [82, 122] width 89 height 7
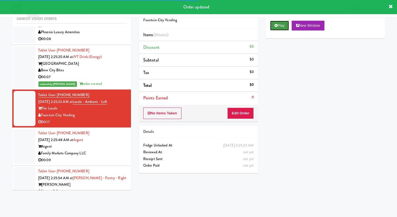
click at [279, 27] on button "Play" at bounding box center [279, 26] width 19 height 10
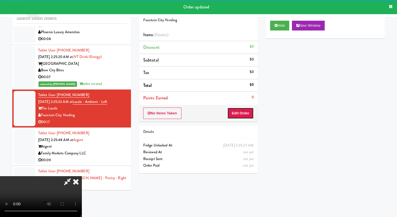
click at [240, 111] on button "Edit Order" at bounding box center [240, 113] width 26 height 11
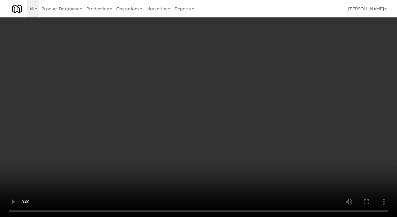
scroll to position [2379, 0]
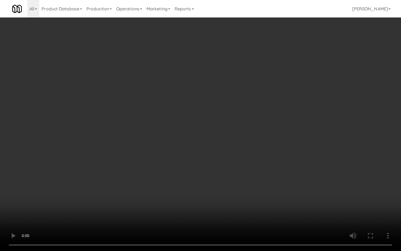
click at [179, 168] on video at bounding box center [200, 125] width 401 height 251
click at [181, 167] on video at bounding box center [200, 125] width 401 height 251
click at [204, 164] on video at bounding box center [200, 125] width 401 height 251
click at [268, 202] on video at bounding box center [200, 125] width 401 height 251
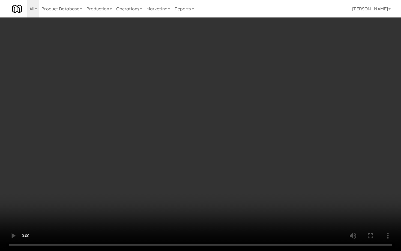
click at [268, 201] on video at bounding box center [200, 125] width 401 height 251
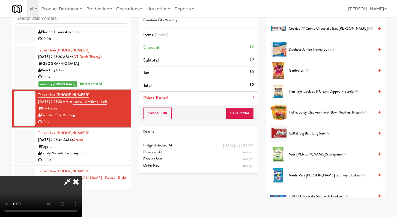
scroll to position [183, 0]
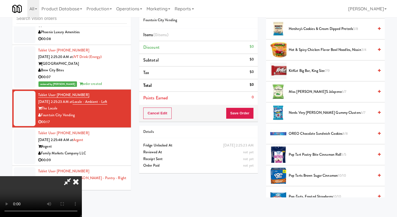
click at [299, 95] on span "Miss Vickie's Jalapeno 6/7" at bounding box center [331, 92] width 85 height 7
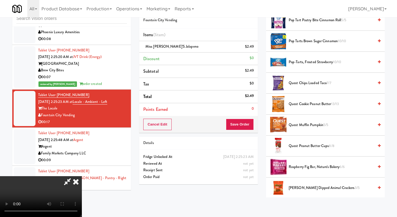
scroll to position [356, 0]
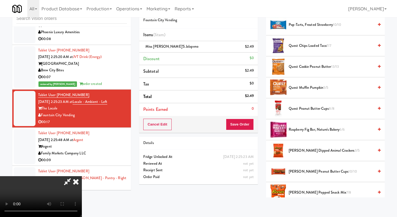
click at [309, 154] on span "Reese's Dipped Animal Crackers 3/5" at bounding box center [331, 151] width 85 height 7
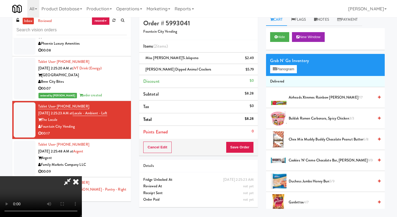
scroll to position [0, 0]
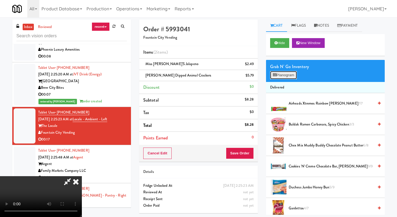
click at [277, 73] on button "Planogram" at bounding box center [283, 75] width 27 height 8
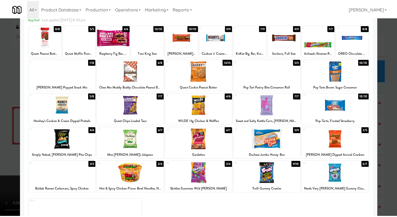
scroll to position [50, 0]
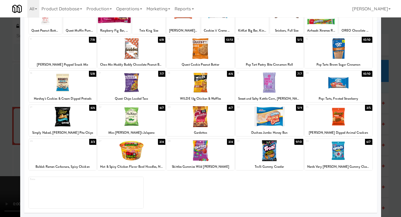
click at [263, 156] on div at bounding box center [270, 151] width 68 height 21
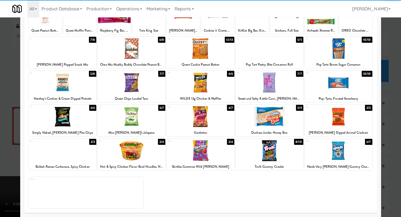
click at [386, 129] on div at bounding box center [200, 108] width 401 height 217
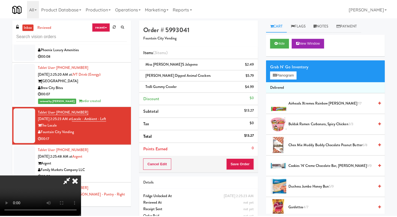
scroll to position [2385, 0]
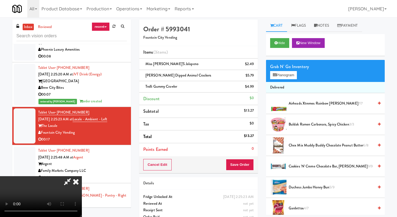
click at [82, 177] on icon at bounding box center [76, 182] width 12 height 11
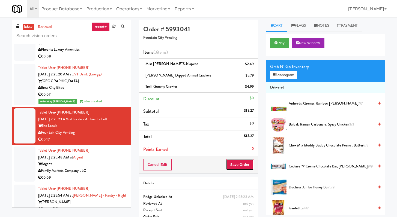
click at [238, 165] on button "Save Order" at bounding box center [240, 164] width 28 height 11
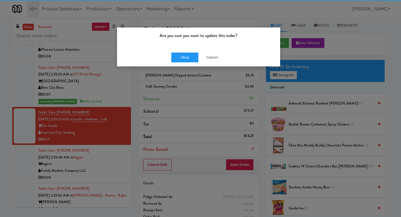
click at [176, 49] on div "Okay Cancel" at bounding box center [198, 57] width 163 height 18
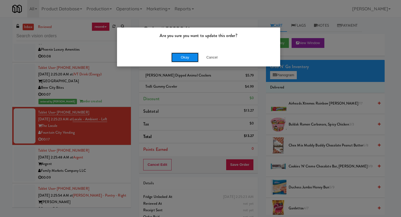
click at [179, 55] on button "Okay" at bounding box center [184, 58] width 27 height 10
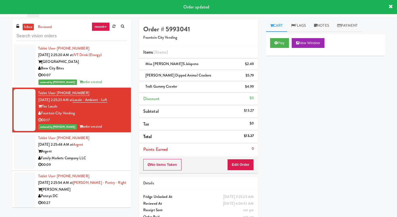
scroll to position [2414, 0]
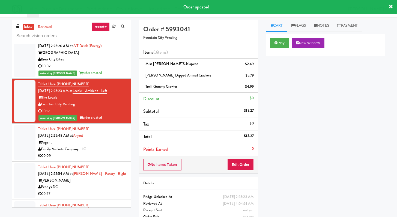
click at [106, 153] on div "Family Markets Company LLC" at bounding box center [82, 149] width 89 height 7
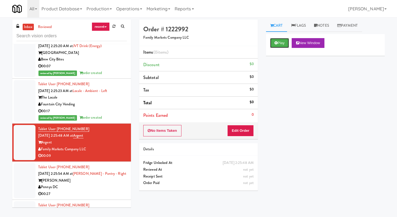
click at [280, 43] on button "Play" at bounding box center [279, 43] width 19 height 10
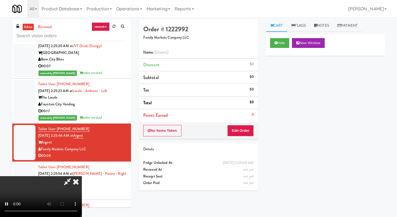
click at [245, 125] on div "No Items Taken Edit Order" at bounding box center [198, 131] width 119 height 17
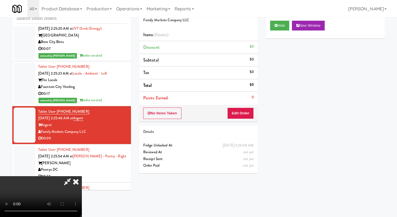
scroll to position [2407, 0]
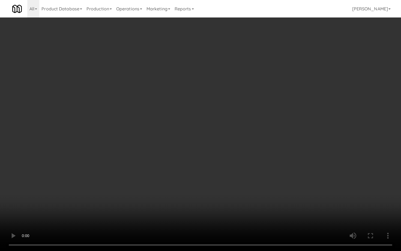
click at [233, 178] on video at bounding box center [200, 125] width 401 height 251
click at [249, 167] on video at bounding box center [200, 125] width 401 height 251
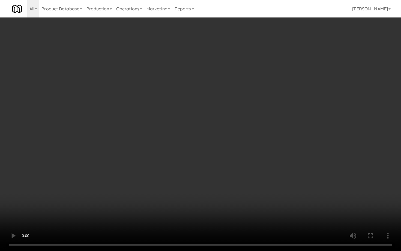
click at [249, 167] on video at bounding box center [200, 125] width 401 height 251
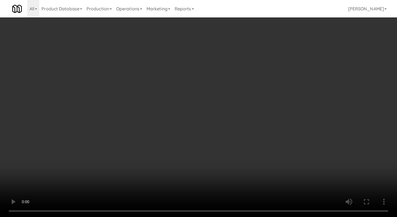
scroll to position [2414, 0]
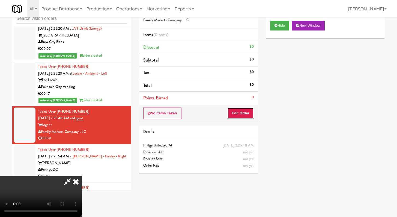
click at [249, 114] on button "Edit Order" at bounding box center [240, 113] width 26 height 11
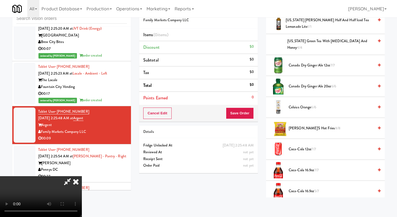
scroll to position [88, 0]
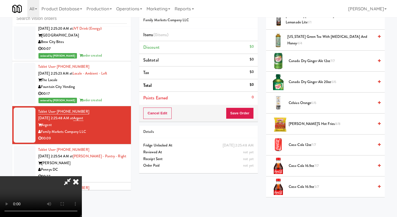
drag, startPoint x: 297, startPoint y: 165, endPoint x: 296, endPoint y: 168, distance: 2.7
click at [297, 166] on span "Coca-Cola 16.9oz 7/7" at bounding box center [331, 166] width 85 height 7
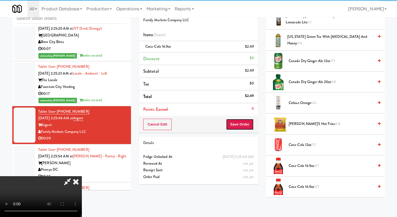
click at [246, 125] on button "Save Order" at bounding box center [240, 124] width 28 height 11
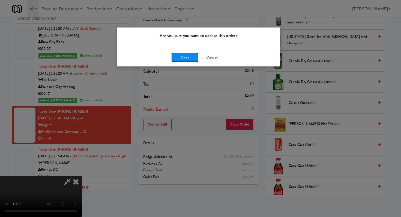
click at [192, 54] on button "Okay" at bounding box center [184, 58] width 27 height 10
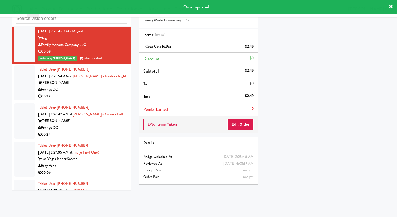
scroll to position [2504, 0]
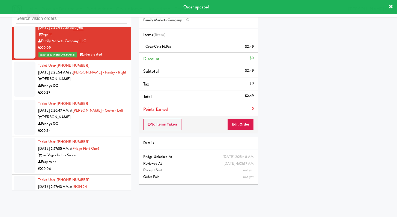
click at [118, 96] on div "00:27" at bounding box center [82, 92] width 89 height 7
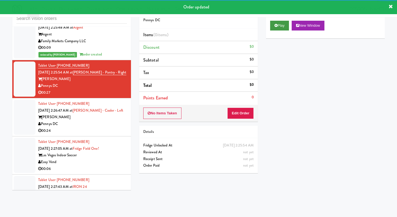
click at [274, 21] on div "Play New Window" at bounding box center [325, 28] width 119 height 22
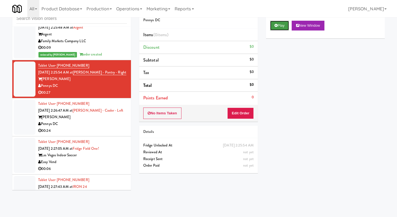
click at [274, 24] on button "Play" at bounding box center [279, 26] width 19 height 10
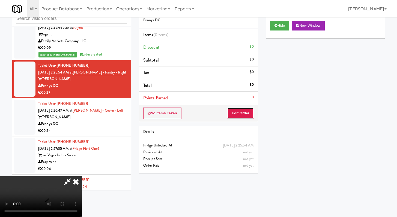
click at [244, 117] on button "Edit Order" at bounding box center [240, 113] width 26 height 11
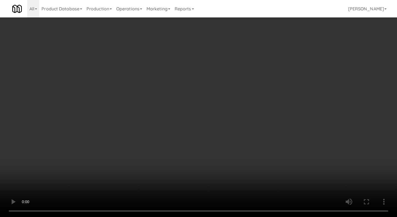
scroll to position [2498, 0]
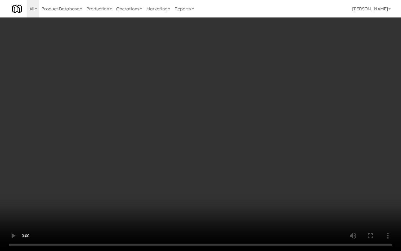
click at [215, 156] on video at bounding box center [200, 125] width 401 height 251
click at [215, 155] on video at bounding box center [200, 125] width 401 height 251
click at [216, 153] on video at bounding box center [200, 125] width 401 height 251
click at [287, 172] on video at bounding box center [200, 125] width 401 height 251
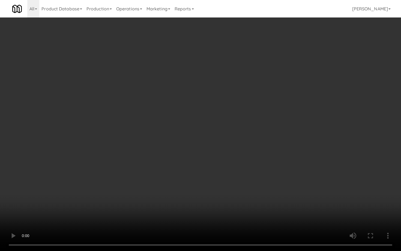
click at [304, 191] on video at bounding box center [200, 125] width 401 height 251
click at [304, 189] on video at bounding box center [200, 125] width 401 height 251
click at [308, 182] on video at bounding box center [200, 125] width 401 height 251
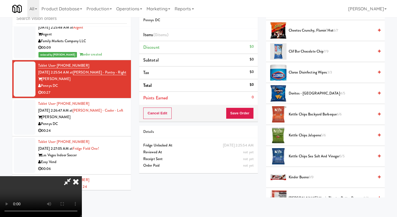
scroll to position [205, 0]
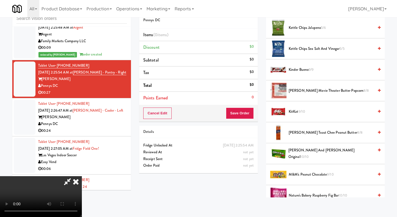
click at [301, 109] on span "9/10" at bounding box center [301, 111] width 7 height 5
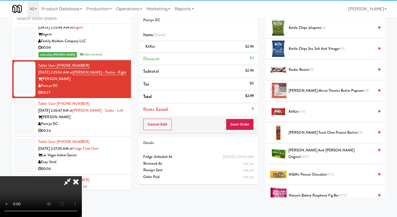
click at [299, 71] on span "Kinder Bueno 9/9" at bounding box center [331, 70] width 85 height 7
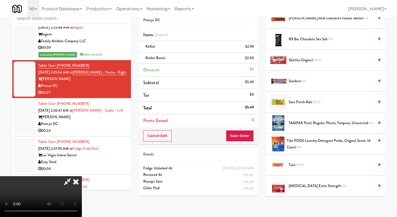
scroll to position [600, 0]
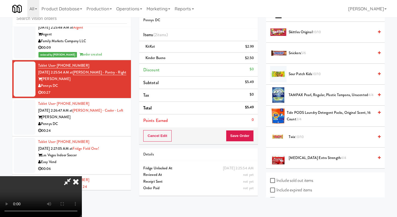
click at [290, 143] on li "Twix 10/10" at bounding box center [325, 137] width 119 height 21
click at [294, 138] on span "Twix 10/10" at bounding box center [331, 137] width 85 height 7
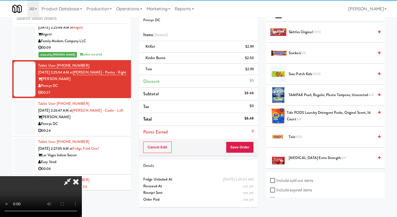
drag, startPoint x: 255, startPoint y: 145, endPoint x: 248, endPoint y: 145, distance: 6.6
click at [255, 145] on div "Cancel Edit Save Order" at bounding box center [198, 147] width 119 height 17
click at [246, 146] on button "Save Order" at bounding box center [240, 147] width 28 height 11
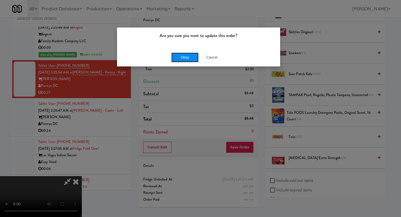
click at [183, 60] on button "Okay" at bounding box center [184, 58] width 27 height 10
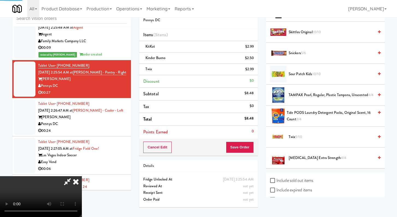
scroll to position [23, 0]
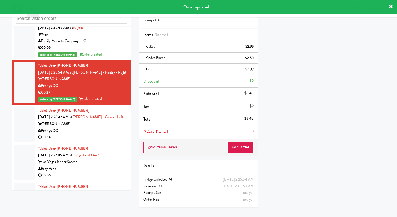
click at [102, 141] on div "00:24" at bounding box center [82, 137] width 89 height 7
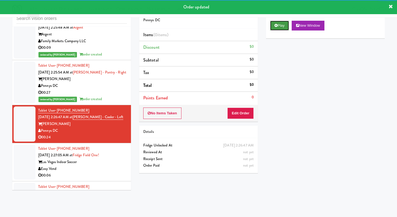
click at [283, 28] on button "Play" at bounding box center [279, 26] width 19 height 10
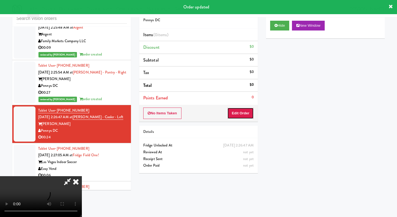
click at [246, 111] on button "Edit Order" at bounding box center [240, 113] width 26 height 11
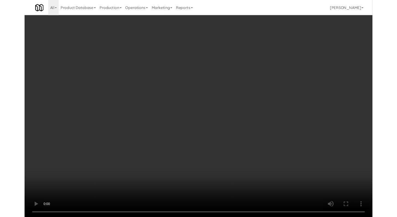
scroll to position [2498, 0]
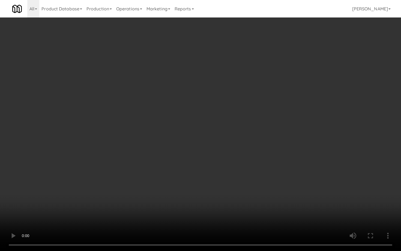
click at [220, 173] on video at bounding box center [200, 125] width 401 height 251
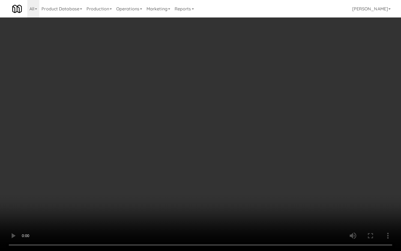
click at [220, 173] on video at bounding box center [200, 125] width 401 height 251
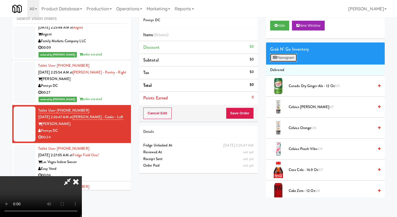
click at [295, 62] on button "Planogram" at bounding box center [283, 58] width 27 height 8
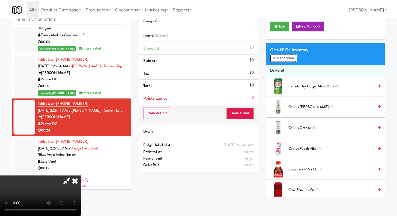
scroll to position [2498, 0]
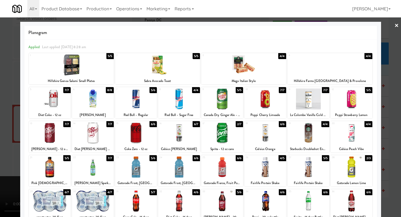
click at [245, 73] on div at bounding box center [243, 65] width 85 height 21
click at [303, 95] on div at bounding box center [309, 99] width 42 height 21
click at [129, 134] on div at bounding box center [136, 133] width 42 height 21
click at [0, 134] on div at bounding box center [200, 108] width 401 height 217
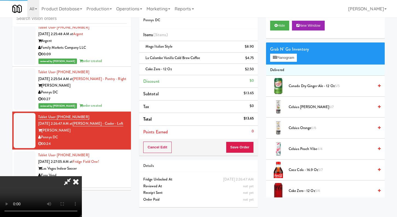
scroll to position [2504, 0]
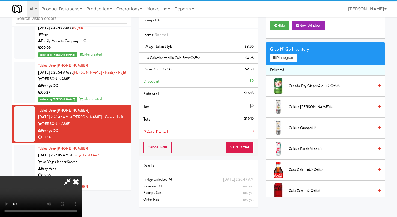
drag, startPoint x: 261, startPoint y: 145, endPoint x: 258, endPoint y: 145, distance: 3.8
click at [261, 145] on div "Order # 3469809 Pennys DC Items (3 items ) Mega Italian Style $8.90 La Colombe …" at bounding box center [198, 107] width 127 height 210
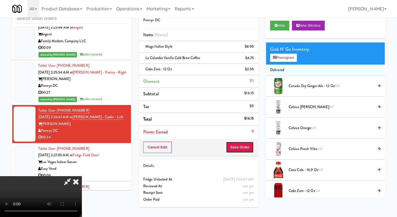
click at [247, 146] on button "Save Order" at bounding box center [240, 147] width 28 height 11
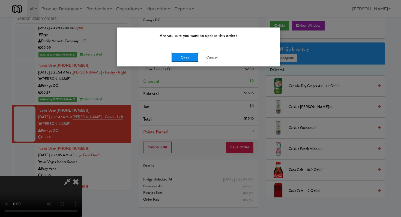
click at [184, 62] on button "Okay" at bounding box center [184, 58] width 27 height 10
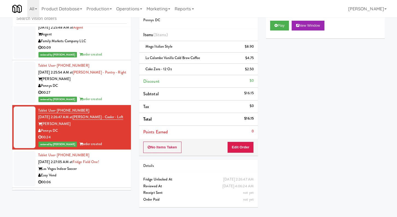
click at [99, 182] on div "00:06" at bounding box center [82, 182] width 89 height 7
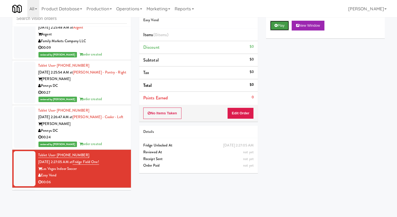
click at [276, 27] on icon at bounding box center [275, 26] width 3 height 4
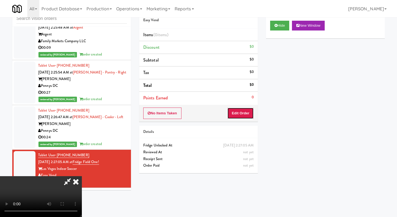
click at [250, 114] on button "Edit Order" at bounding box center [240, 113] width 26 height 11
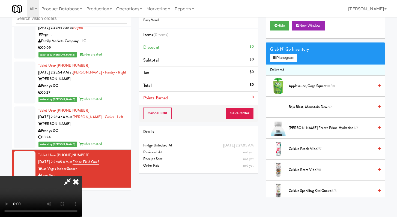
scroll to position [47, 0]
click at [303, 106] on span "Baja Blast, Mountain Dew 7/7" at bounding box center [331, 107] width 85 height 7
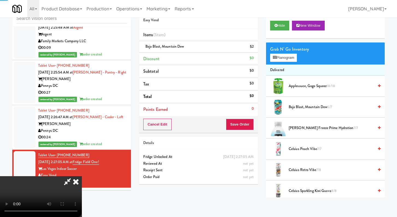
click at [249, 118] on div "Cancel Edit Save Order" at bounding box center [198, 124] width 119 height 17
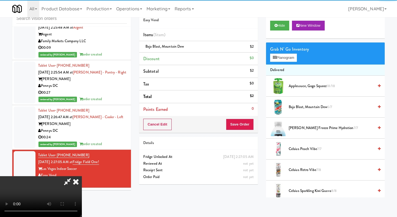
drag, startPoint x: 244, startPoint y: 134, endPoint x: 250, endPoint y: 125, distance: 11.0
click at [244, 134] on div "Order # 3077729 Easy Vend Items (1 item ) Baja Blast, Mountain Dew $2 Discount …" at bounding box center [198, 95] width 127 height 187
click at [250, 125] on button "Save Order" at bounding box center [240, 124] width 28 height 11
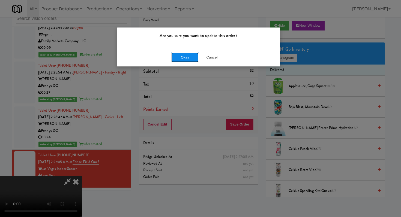
click at [178, 54] on button "Okay" at bounding box center [184, 58] width 27 height 10
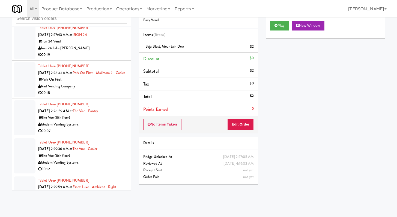
scroll to position [2614, 0]
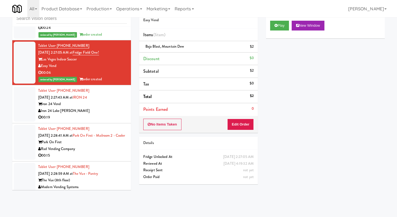
click at [101, 120] on div "00:19" at bounding box center [82, 117] width 89 height 7
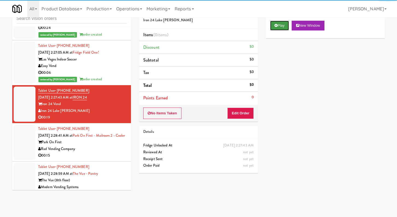
click at [274, 30] on button "Play" at bounding box center [279, 26] width 19 height 10
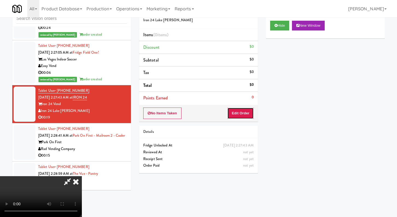
click at [245, 112] on button "Edit Order" at bounding box center [240, 113] width 26 height 11
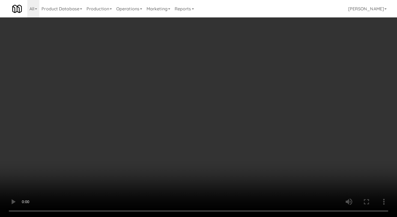
scroll to position [2607, 0]
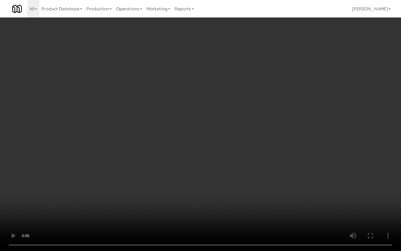
click at [200, 189] on video at bounding box center [200, 125] width 401 height 251
click at [199, 189] on video at bounding box center [200, 125] width 401 height 251
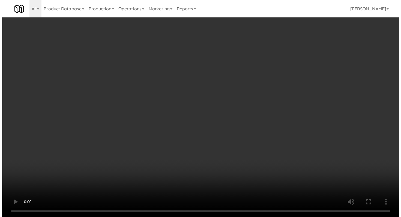
scroll to position [2614, 0]
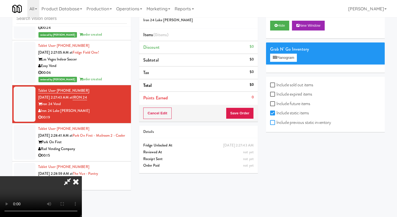
click at [273, 124] on input "Include previous static inventory" at bounding box center [273, 123] width 6 height 4
checkbox input "true"
click at [285, 62] on div "Grab N' Go Inventory Planogram" at bounding box center [325, 54] width 119 height 22
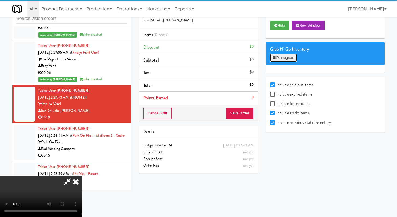
click at [288, 58] on button "Planogram" at bounding box center [283, 58] width 27 height 8
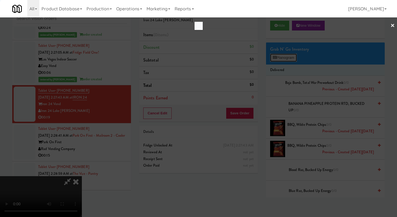
scroll to position [2607, 0]
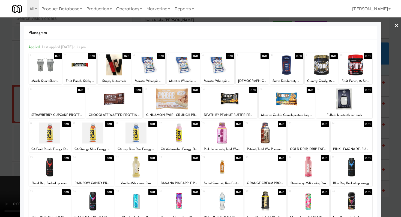
click at [345, 163] on div at bounding box center [352, 167] width 42 height 21
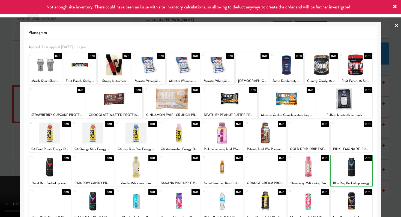
click at [392, 155] on div at bounding box center [200, 108] width 401 height 217
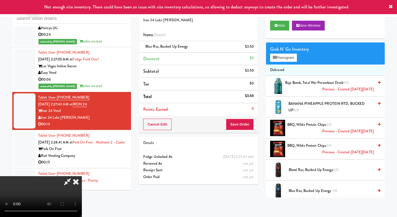
scroll to position [2614, 0]
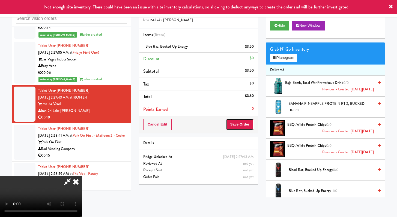
click at [246, 125] on button "Save Order" at bounding box center [240, 124] width 28 height 11
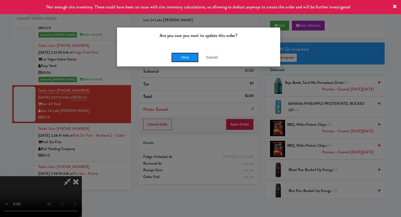
click at [187, 55] on button "Okay" at bounding box center [184, 58] width 27 height 10
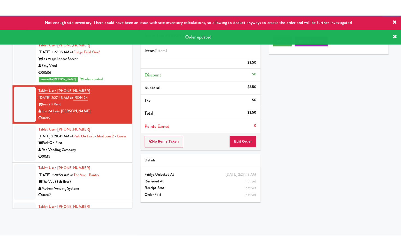
scroll to position [2631, 0]
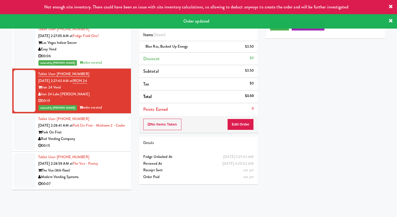
click at [91, 143] on div "Rad Vending Company" at bounding box center [82, 139] width 89 height 7
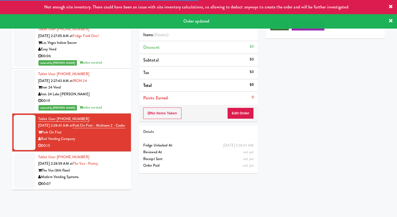
click at [282, 30] on button "Play" at bounding box center [279, 26] width 19 height 10
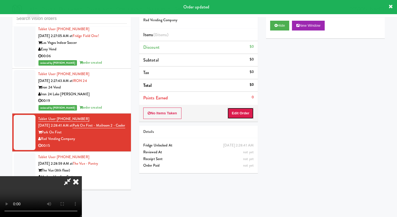
click at [237, 111] on button "Edit Order" at bounding box center [240, 113] width 26 height 11
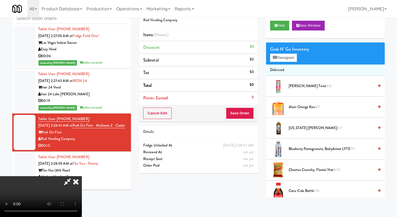
scroll to position [2624, 0]
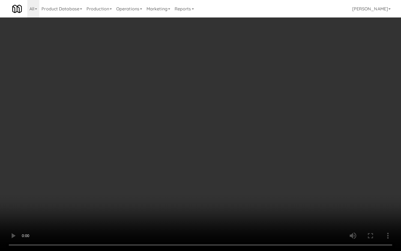
click at [285, 204] on video at bounding box center [200, 125] width 401 height 251
click at [264, 162] on video at bounding box center [200, 125] width 401 height 251
click at [264, 163] on video at bounding box center [200, 125] width 401 height 251
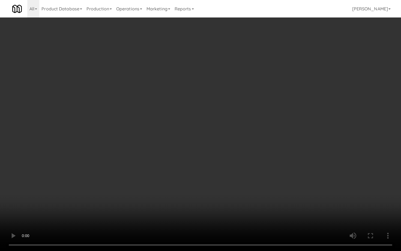
click at [264, 163] on video at bounding box center [200, 125] width 401 height 251
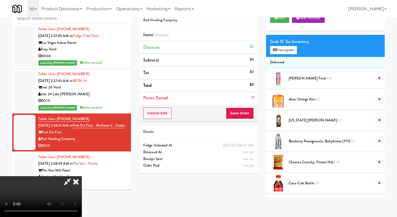
scroll to position [17, 0]
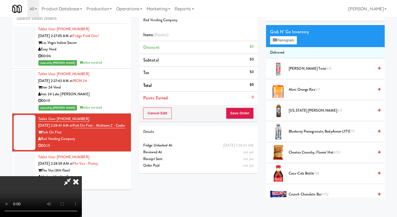
click at [302, 180] on li "Coca-Cola Bottle 7/8" at bounding box center [325, 173] width 119 height 21
click at [307, 172] on span "Coca-Cola Bottle 7/8" at bounding box center [331, 174] width 85 height 7
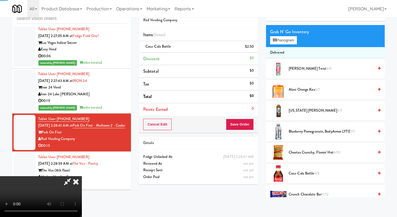
scroll to position [719, 0]
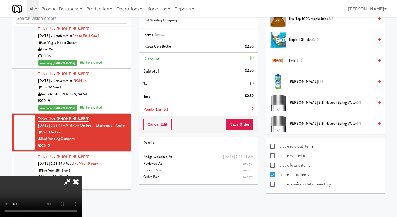
click at [310, 105] on span "VOSS Still Natural Spring Water 5/8" at bounding box center [331, 103] width 85 height 7
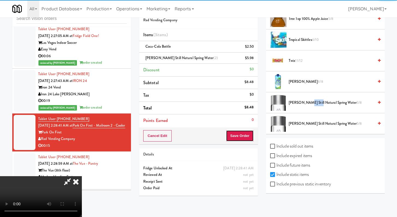
click at [248, 132] on button "Save Order" at bounding box center [240, 135] width 28 height 11
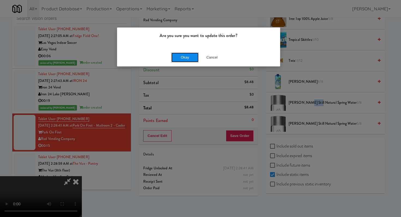
click at [177, 57] on button "Okay" at bounding box center [184, 58] width 27 height 10
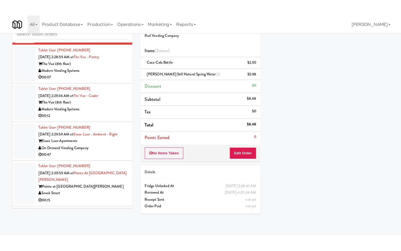
scroll to position [2760, 0]
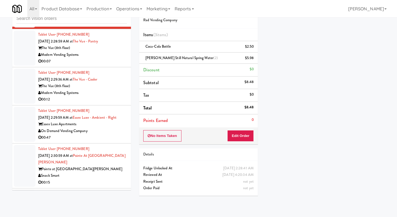
click at [118, 65] on div "00:07" at bounding box center [82, 61] width 89 height 7
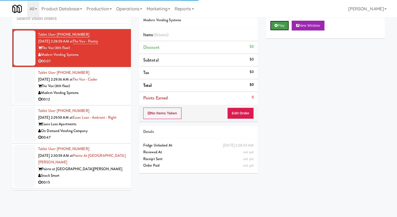
click at [285, 21] on button "Play" at bounding box center [279, 26] width 19 height 10
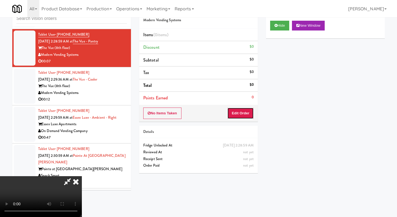
click at [238, 117] on button "Edit Order" at bounding box center [240, 113] width 26 height 11
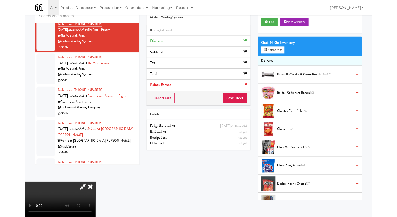
scroll to position [2753, 0]
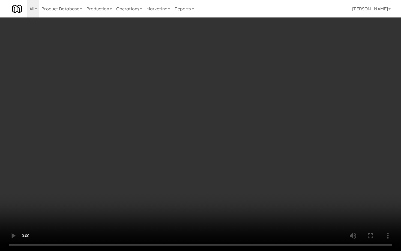
click at [262, 190] on video at bounding box center [200, 125] width 401 height 251
click at [262, 189] on video at bounding box center [200, 125] width 401 height 251
click at [263, 187] on video at bounding box center [200, 125] width 401 height 251
click at [221, 134] on video at bounding box center [200, 125] width 401 height 251
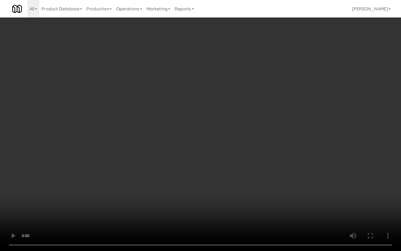
click at [231, 118] on video at bounding box center [200, 125] width 401 height 251
click at [237, 115] on video at bounding box center [200, 125] width 401 height 251
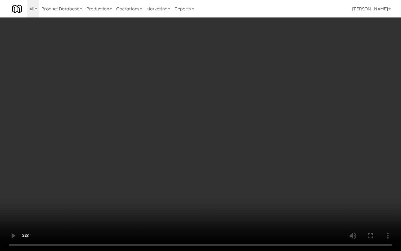
click at [246, 116] on video at bounding box center [200, 125] width 401 height 251
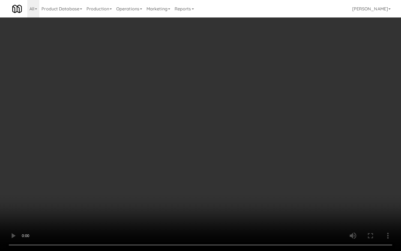
click at [246, 116] on video at bounding box center [200, 125] width 401 height 251
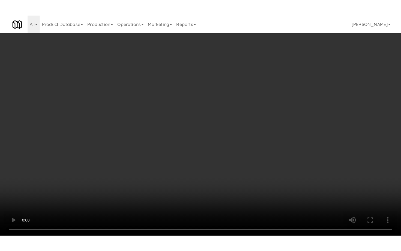
scroll to position [2760, 0]
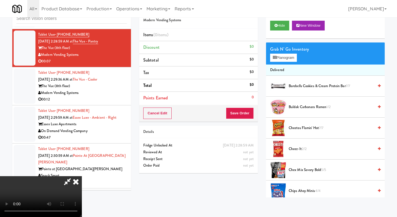
click at [309, 103] on li "Buldak Carbonara Ramen 1/2" at bounding box center [325, 107] width 119 height 21
click at [308, 106] on span "Buldak Carbonara Ramen 1/2" at bounding box center [331, 107] width 85 height 7
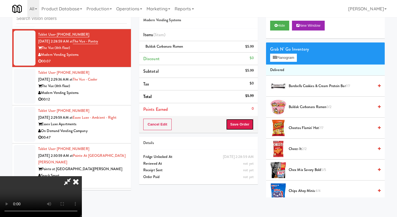
click at [247, 125] on button "Save Order" at bounding box center [240, 124] width 28 height 11
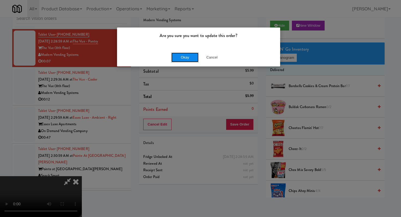
click at [178, 53] on button "Okay" at bounding box center [184, 58] width 27 height 10
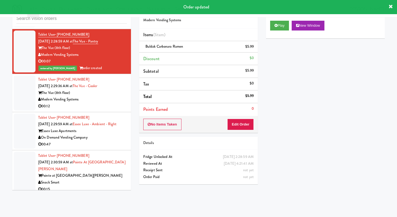
click at [113, 112] on li "Tablet User · (980) 309-8283 Sep 13, 2025 2:29:36 AM at The Vue - Cooler The Vu…" at bounding box center [71, 93] width 119 height 38
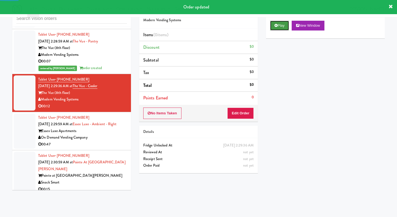
click at [283, 26] on button "Play" at bounding box center [279, 26] width 19 height 10
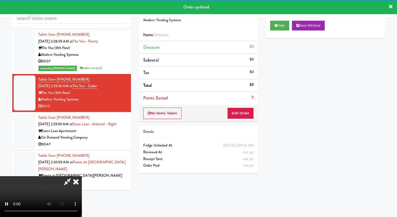
click at [245, 107] on div "No Items Taken Edit Order" at bounding box center [198, 113] width 119 height 17
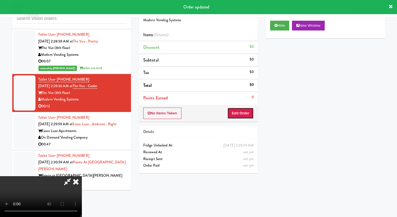
click at [241, 112] on button "Edit Order" at bounding box center [240, 113] width 26 height 11
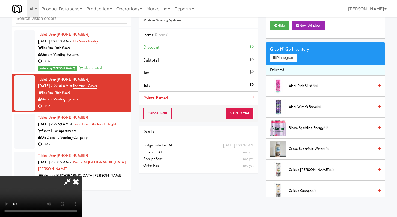
scroll to position [2753, 0]
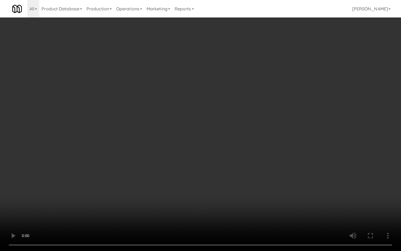
click at [270, 174] on video at bounding box center [200, 125] width 401 height 251
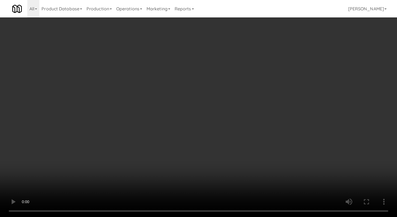
scroll to position [2760, 0]
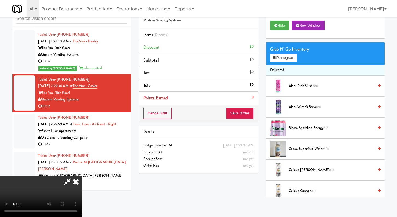
drag, startPoint x: 234, startPoint y: 87, endPoint x: 230, endPoint y: 83, distance: 5.0
click at [82, 177] on icon at bounding box center [76, 182] width 12 height 11
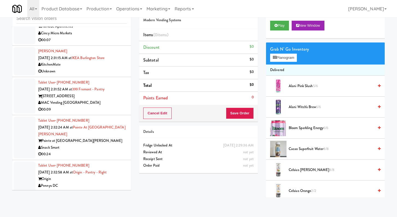
scroll to position [3126, 0]
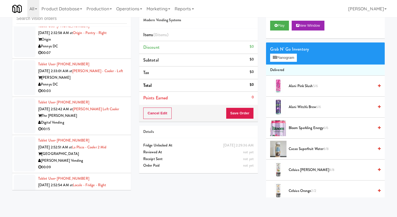
click at [98, 56] on div "00:07" at bounding box center [82, 53] width 89 height 7
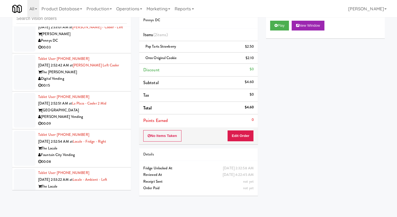
scroll to position [3223, 0]
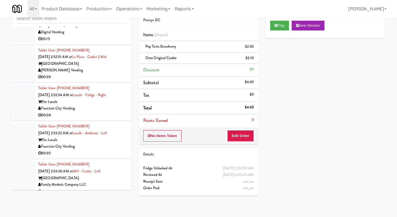
click at [97, 112] on div "Fountain City Vending" at bounding box center [82, 108] width 89 height 7
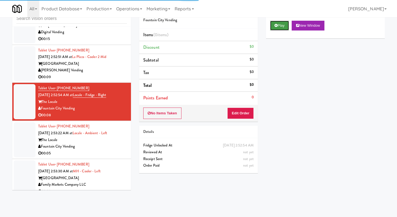
click at [286, 23] on button "Play" at bounding box center [279, 26] width 19 height 10
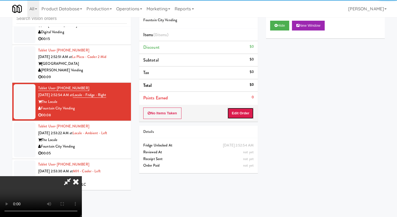
click at [238, 114] on button "Edit Order" at bounding box center [240, 113] width 26 height 11
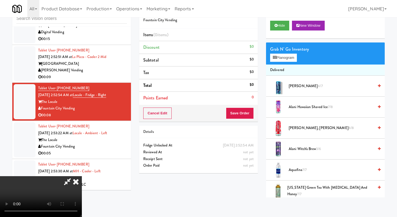
scroll to position [47, 0]
click at [82, 177] on video at bounding box center [41, 197] width 82 height 41
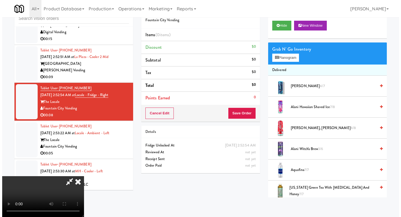
scroll to position [47, 0]
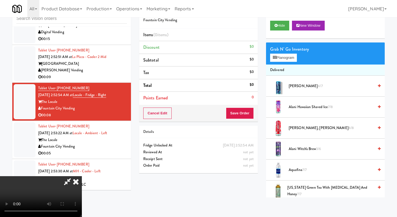
click at [82, 177] on video at bounding box center [41, 197] width 82 height 41
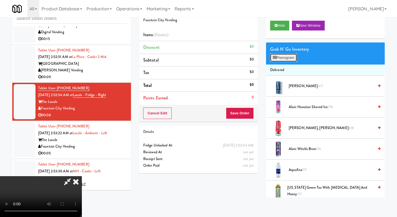
click at [285, 55] on button "Planogram" at bounding box center [283, 58] width 27 height 8
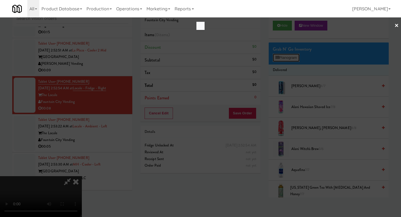
scroll to position [3209, 0]
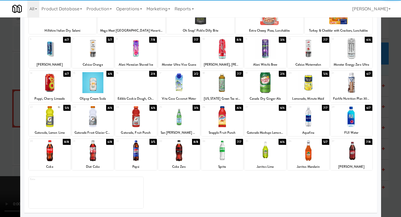
click at [177, 154] on div at bounding box center [179, 151] width 42 height 21
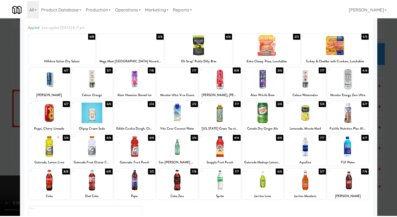
scroll to position [0, 0]
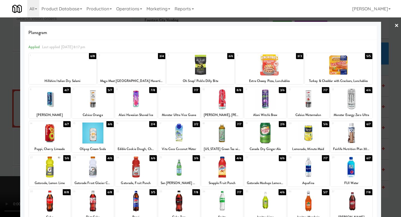
click at [138, 67] on div at bounding box center [132, 65] width 68 height 21
click at [134, 143] on div at bounding box center [136, 133] width 42 height 21
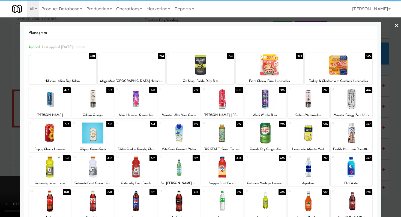
click at [4, 133] on div at bounding box center [200, 108] width 401 height 217
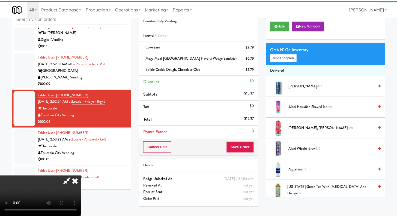
scroll to position [3223, 0]
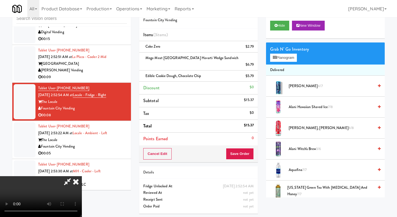
click at [82, 177] on video at bounding box center [41, 197] width 82 height 41
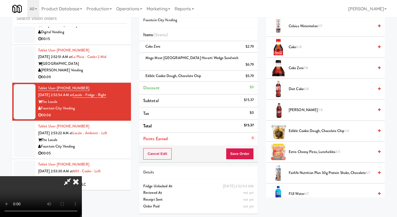
click at [82, 177] on video at bounding box center [41, 197] width 82 height 41
click at [245, 154] on div "Cancel Edit Save Order" at bounding box center [198, 154] width 119 height 17
click at [245, 148] on button "Save Order" at bounding box center [240, 153] width 28 height 11
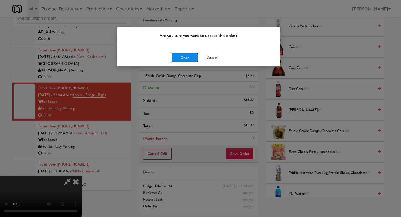
click at [173, 55] on button "Okay" at bounding box center [184, 58] width 27 height 10
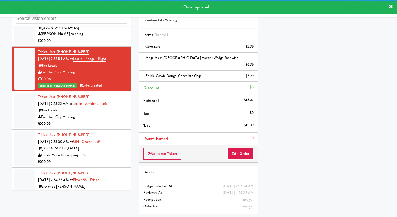
scroll to position [3314, 0]
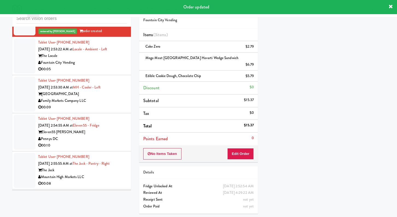
click at [91, 92] on li "Tablet User · (703) 474-2128 Sep 13, 2025 2:53:30 AM at MH - Cooler - Left Mark…" at bounding box center [71, 94] width 119 height 38
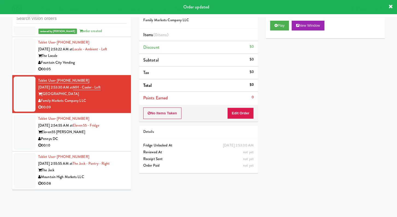
click at [109, 73] on div "00:05" at bounding box center [82, 69] width 89 height 7
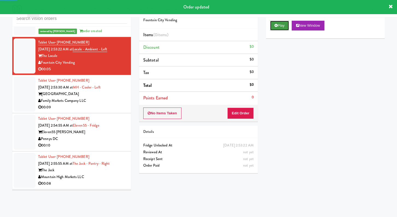
click at [273, 22] on button "Play" at bounding box center [279, 26] width 19 height 10
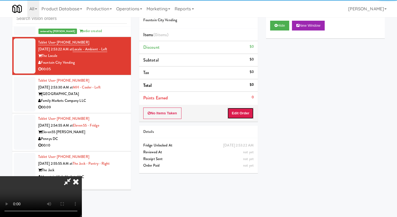
click at [239, 110] on button "Edit Order" at bounding box center [240, 113] width 26 height 11
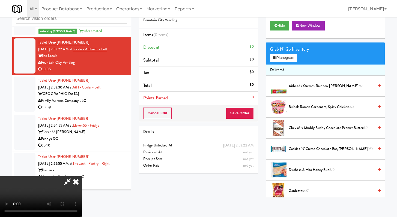
scroll to position [47, 0]
click at [82, 177] on video at bounding box center [41, 197] width 82 height 41
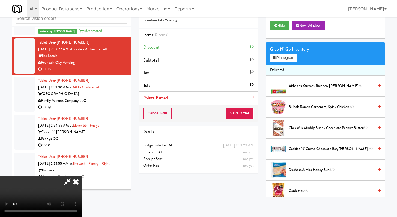
click at [82, 177] on video at bounding box center [41, 197] width 82 height 41
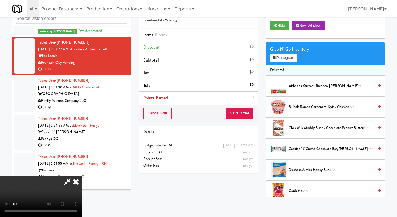
click at [82, 177] on video at bounding box center [41, 197] width 82 height 41
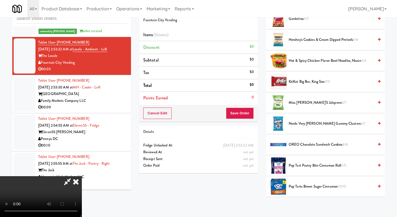
scroll to position [191, 0]
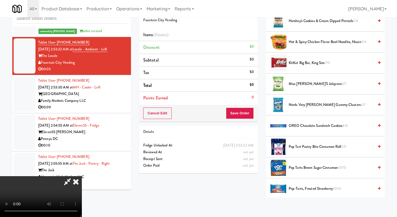
click at [307, 62] on span "KitKat Big Bar, King Size 7/9" at bounding box center [331, 63] width 85 height 7
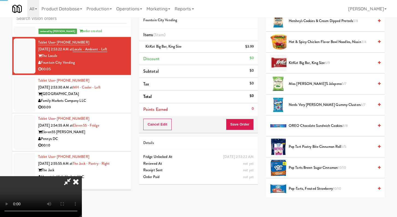
scroll to position [550, 0]
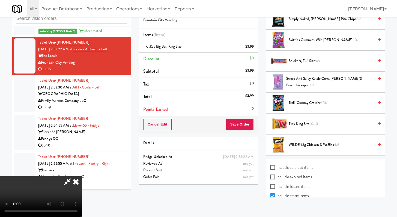
click at [308, 143] on span "WILDE 13g Chicken & Waffles 4/6" at bounding box center [331, 145] width 85 height 7
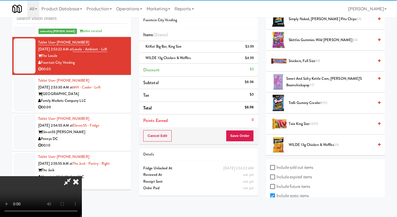
click at [82, 177] on video at bounding box center [41, 197] width 82 height 41
click at [241, 132] on button "Save Order" at bounding box center [240, 135] width 28 height 11
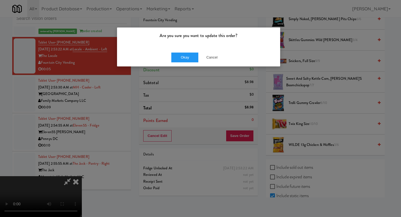
click at [180, 52] on div "Okay Cancel" at bounding box center [198, 57] width 163 height 18
click at [180, 55] on button "Okay" at bounding box center [184, 58] width 27 height 10
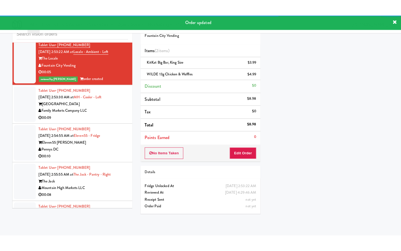
scroll to position [3327, 0]
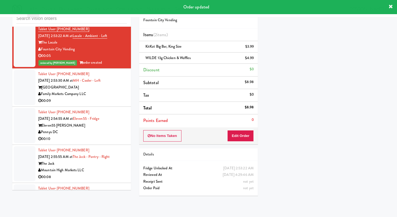
click at [109, 98] on div "Family Markets Company LLC" at bounding box center [82, 94] width 89 height 7
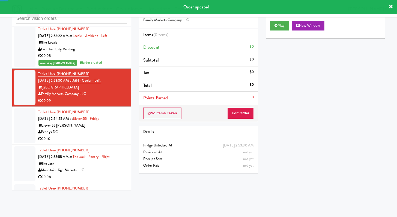
click at [268, 26] on div "Play New Window" at bounding box center [325, 28] width 119 height 22
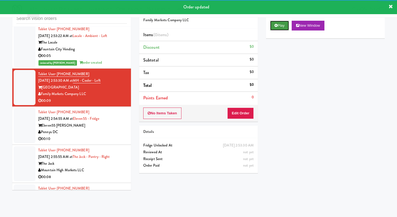
click at [287, 27] on button "Play" at bounding box center [279, 26] width 19 height 10
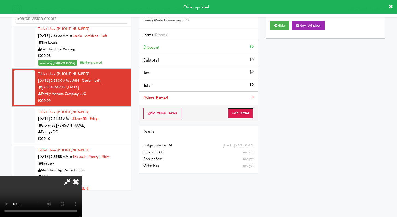
click at [243, 115] on button "Edit Order" at bounding box center [240, 113] width 26 height 11
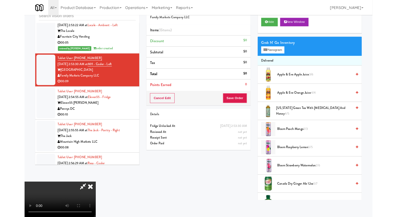
scroll to position [3314, 0]
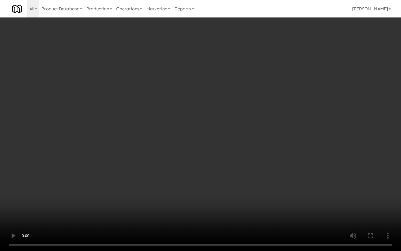
click at [149, 149] on video at bounding box center [200, 125] width 401 height 251
click at [150, 149] on video at bounding box center [200, 125] width 401 height 251
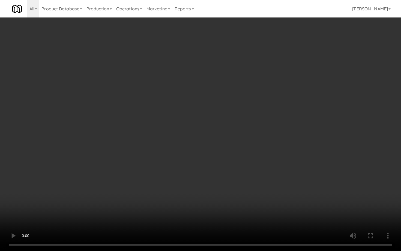
click at [150, 148] on video at bounding box center [200, 125] width 401 height 251
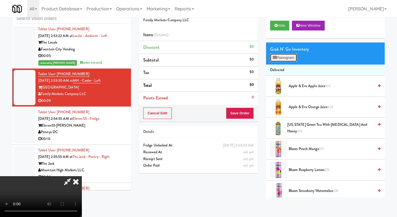
click at [286, 59] on button "Planogram" at bounding box center [283, 58] width 27 height 8
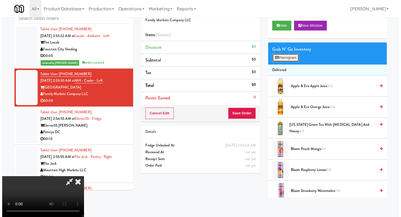
scroll to position [3314, 0]
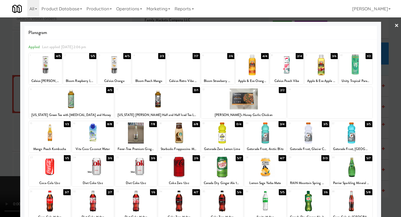
click at [250, 68] on div at bounding box center [252, 65] width 33 height 21
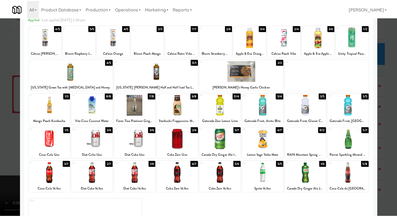
scroll to position [50, 0]
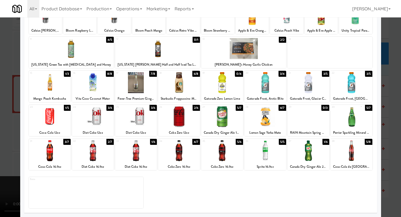
click at [253, 154] on div at bounding box center [265, 151] width 42 height 21
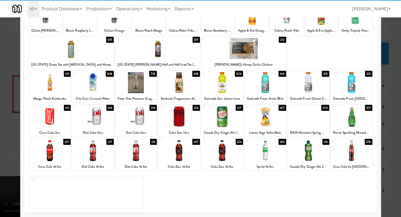
click at [0, 126] on div at bounding box center [200, 108] width 401 height 217
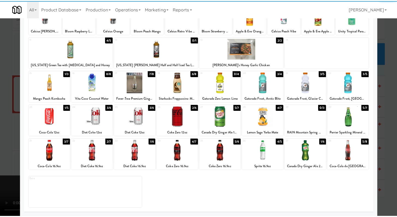
scroll to position [3327, 0]
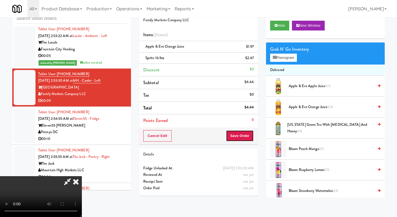
click at [246, 135] on button "Save Order" at bounding box center [240, 135] width 28 height 11
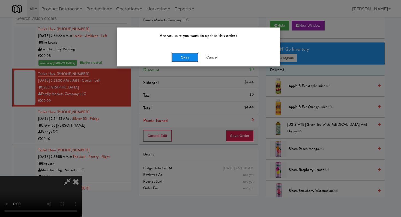
click at [194, 59] on button "Okay" at bounding box center [184, 58] width 27 height 10
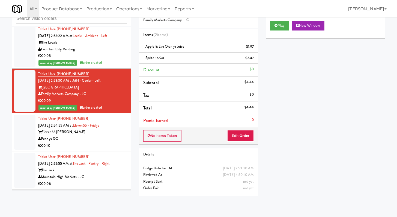
click at [104, 143] on div "Pennys DC" at bounding box center [82, 139] width 89 height 7
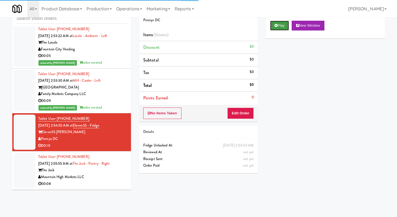
click at [281, 26] on button "Play" at bounding box center [279, 26] width 19 height 10
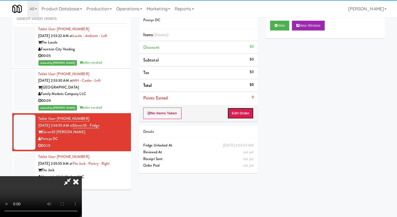
click at [238, 112] on button "Edit Order" at bounding box center [240, 113] width 26 height 11
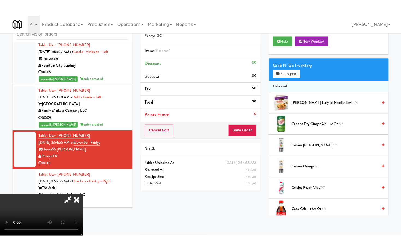
scroll to position [47, 0]
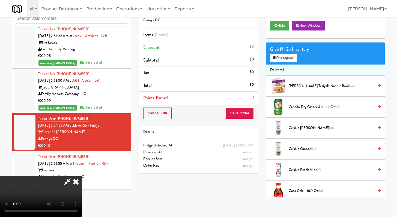
click at [82, 177] on video at bounding box center [41, 197] width 82 height 41
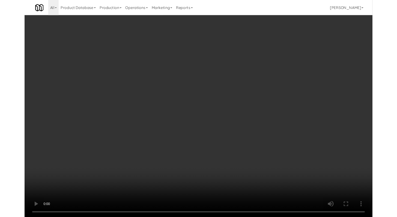
scroll to position [3314, 0]
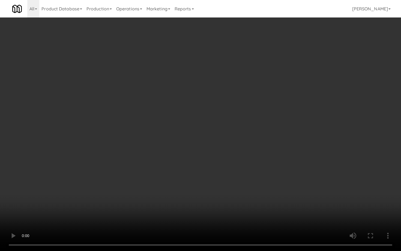
click at [217, 175] on video at bounding box center [200, 125] width 401 height 251
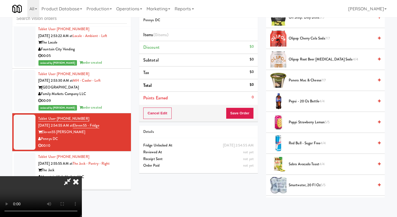
scroll to position [515, 0]
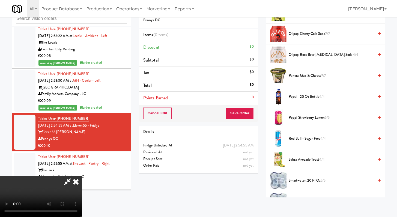
click at [303, 110] on li "Poppi Strawberry Lemon 5/5" at bounding box center [325, 117] width 119 height 21
click at [303, 118] on span "Poppi Strawberry Lemon 5/5" at bounding box center [331, 118] width 85 height 7
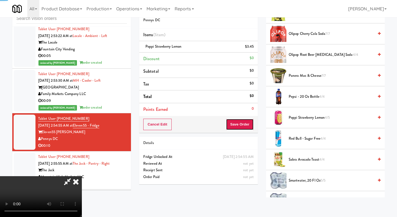
click at [250, 126] on button "Save Order" at bounding box center [240, 124] width 28 height 11
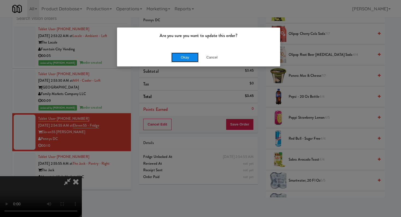
click at [182, 57] on button "Okay" at bounding box center [184, 58] width 27 height 10
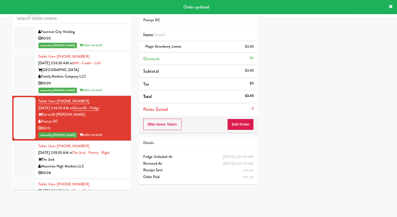
scroll to position [3437, 0]
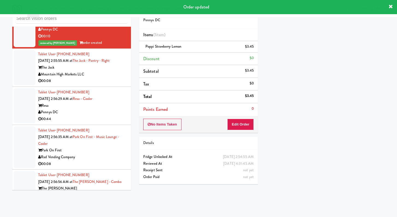
click at [111, 87] on li "Tablet User · (206) 697-6540 Sep 13, 2025 2:55:55 AM at The Jack - Pantry - Rig…" at bounding box center [71, 68] width 119 height 38
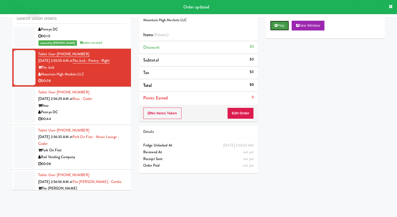
click at [275, 28] on button "Play" at bounding box center [279, 26] width 19 height 10
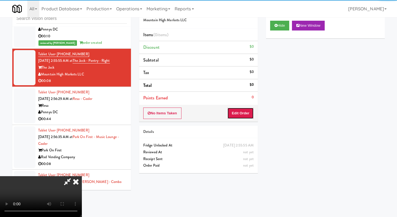
click at [246, 109] on button "Edit Order" at bounding box center [240, 113] width 26 height 11
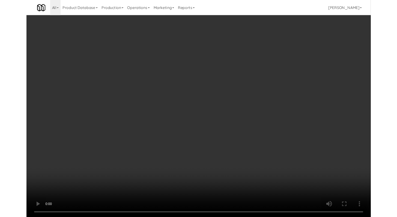
scroll to position [3423, 0]
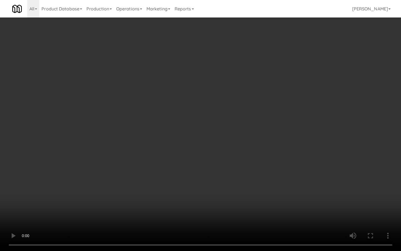
click at [184, 159] on video at bounding box center [200, 125] width 401 height 251
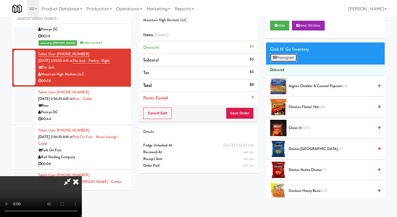
click at [279, 59] on button "Planogram" at bounding box center [283, 58] width 27 height 8
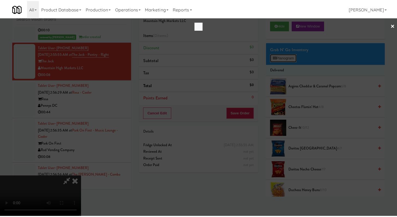
scroll to position [3423, 0]
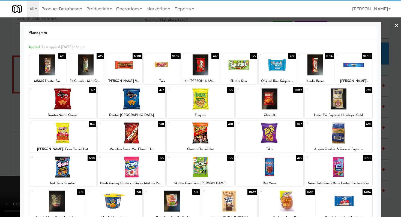
click at [281, 99] on div at bounding box center [270, 99] width 68 height 21
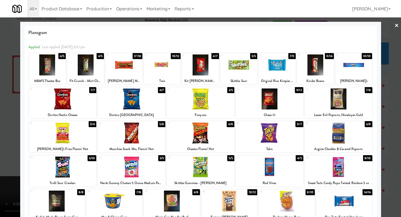
click at [0, 118] on div at bounding box center [200, 108] width 401 height 217
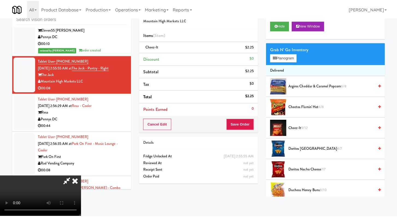
scroll to position [3437, 0]
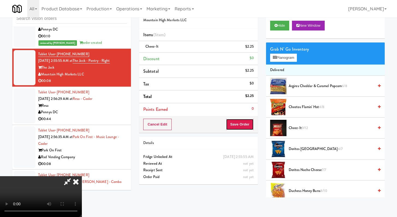
drag, startPoint x: 244, startPoint y: 126, endPoint x: 235, endPoint y: 118, distance: 11.2
click at [244, 126] on button "Save Order" at bounding box center [240, 124] width 28 height 11
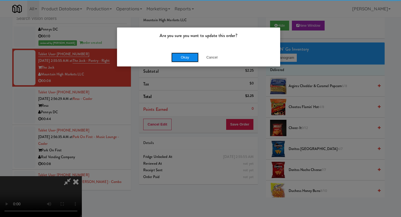
click at [173, 55] on button "Okay" at bounding box center [184, 58] width 27 height 10
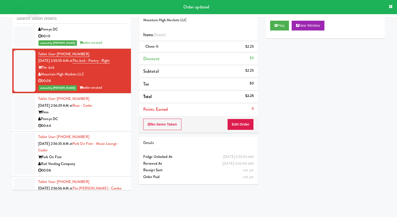
click at [113, 130] on div "00:44" at bounding box center [82, 126] width 89 height 7
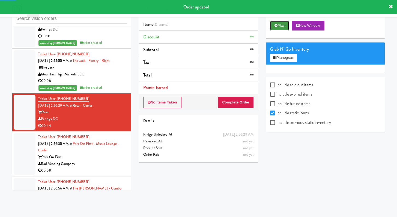
click at [283, 24] on button "Play" at bounding box center [279, 26] width 19 height 10
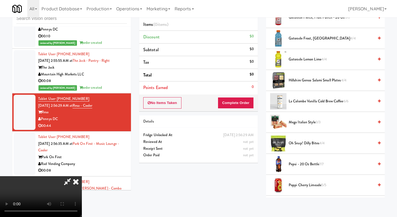
scroll to position [382, 0]
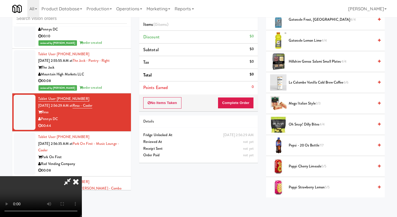
click at [298, 164] on span "Poppi Cherry Limeade 5/5" at bounding box center [331, 166] width 85 height 7
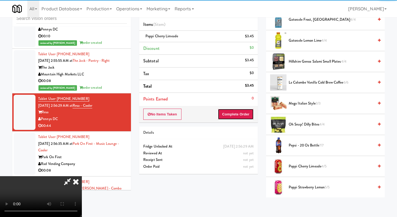
click at [249, 112] on button "Complete Order" at bounding box center [236, 114] width 36 height 11
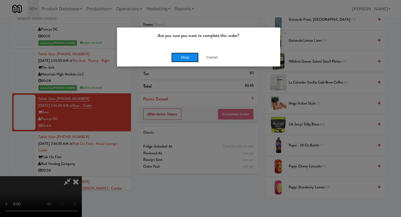
click at [186, 55] on button "Okay" at bounding box center [184, 58] width 27 height 10
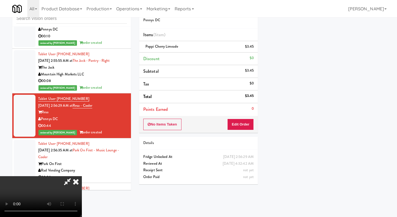
scroll to position [1, 0]
click at [82, 177] on icon at bounding box center [76, 182] width 12 height 11
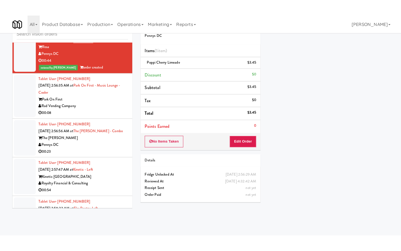
scroll to position [3546, 0]
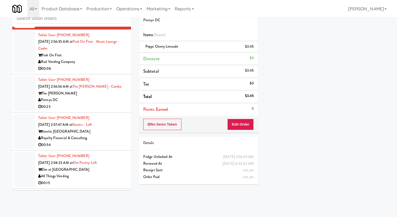
click at [96, 65] on div "Rad Vending Company" at bounding box center [82, 62] width 89 height 7
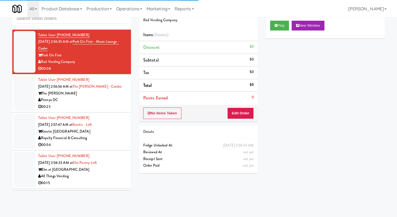
click at [285, 20] on div "Play New Window" at bounding box center [325, 28] width 119 height 22
click at [279, 28] on button "Play" at bounding box center [279, 26] width 19 height 10
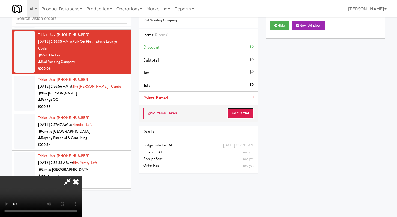
click at [233, 112] on button "Edit Order" at bounding box center [240, 113] width 26 height 11
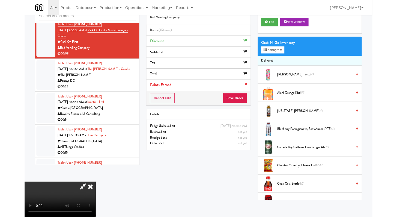
scroll to position [3532, 0]
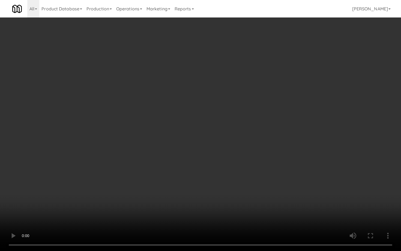
click at [189, 161] on video at bounding box center [200, 125] width 401 height 251
click at [198, 153] on video at bounding box center [200, 125] width 401 height 251
click at [200, 151] on video at bounding box center [200, 125] width 401 height 251
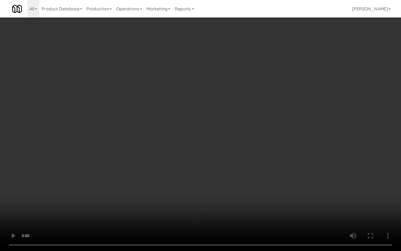
click at [200, 151] on video at bounding box center [200, 125] width 401 height 251
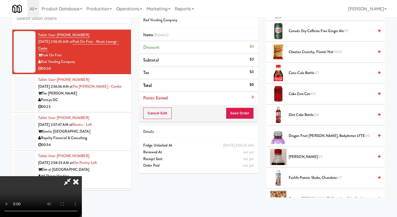
scroll to position [174, 0]
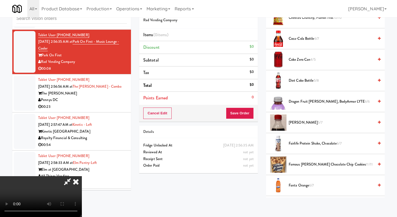
click at [302, 61] on span "Coke Zero Can 4/5" at bounding box center [331, 59] width 85 height 7
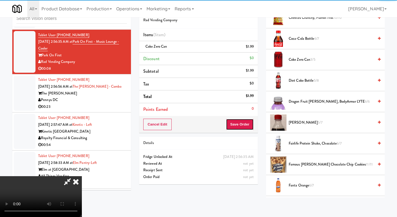
click at [252, 124] on button "Save Order" at bounding box center [240, 124] width 28 height 11
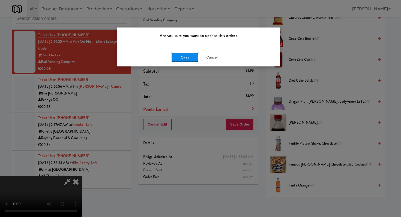
click at [184, 53] on button "Okay" at bounding box center [184, 58] width 27 height 10
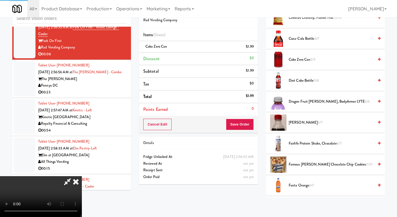
scroll to position [23, 0]
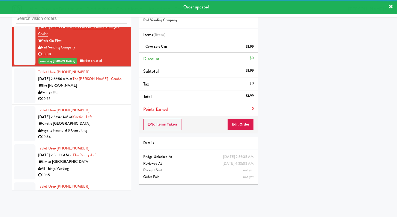
click at [102, 103] on div "00:23" at bounding box center [82, 99] width 89 height 7
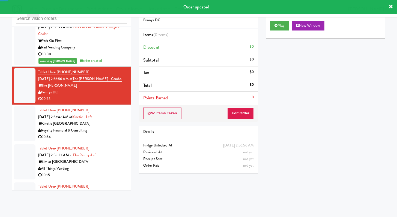
click at [270, 30] on div "Play New Window" at bounding box center [325, 28] width 119 height 22
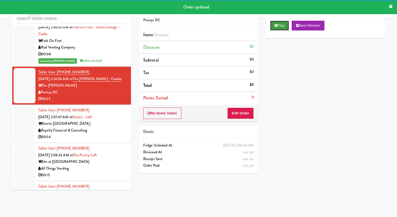
click at [275, 26] on icon at bounding box center [275, 26] width 3 height 4
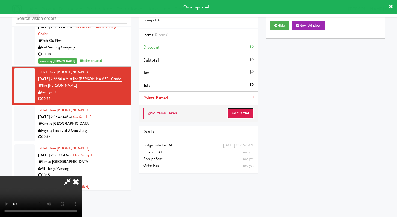
click at [247, 112] on button "Edit Order" at bounding box center [240, 113] width 26 height 11
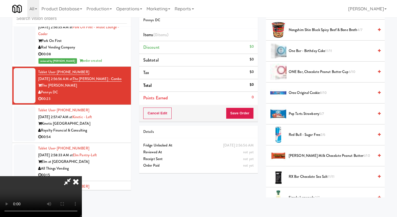
scroll to position [396, 0]
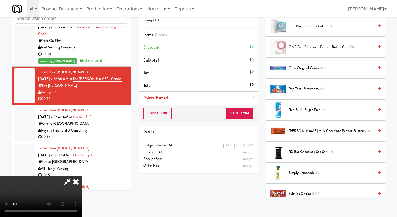
click at [306, 128] on span "Reese's Milk Chocolate Peanut Butter 6/10" at bounding box center [331, 131] width 85 height 7
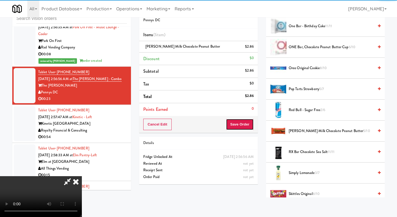
click at [243, 126] on button "Save Order" at bounding box center [240, 124] width 28 height 11
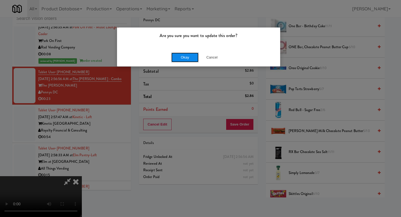
click at [174, 57] on button "Okay" at bounding box center [184, 58] width 27 height 10
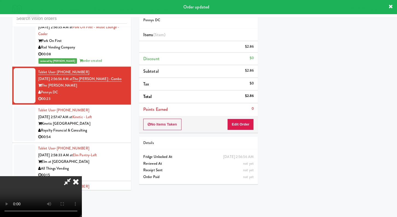
scroll to position [23, 0]
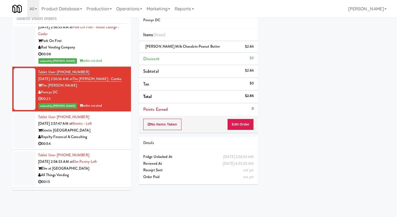
click at [107, 141] on div "Royalty Financial & Consulting" at bounding box center [82, 137] width 89 height 7
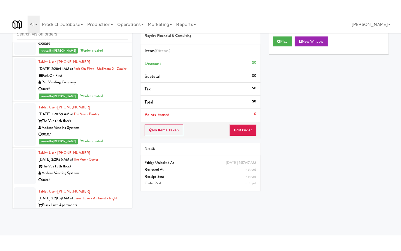
scroll to position [2756, 0]
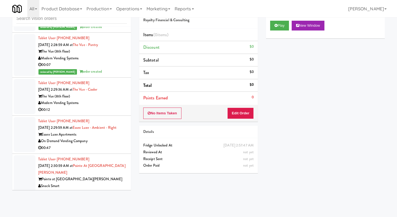
click at [109, 114] on div "00:12" at bounding box center [82, 110] width 89 height 7
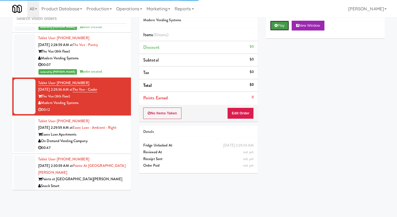
click at [273, 27] on button "Play" at bounding box center [279, 26] width 19 height 10
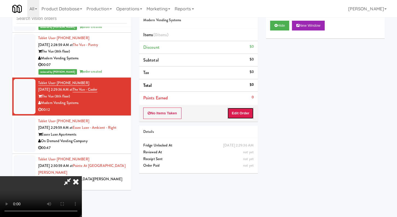
click at [235, 118] on button "Edit Order" at bounding box center [240, 113] width 26 height 11
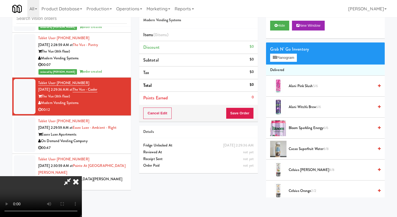
scroll to position [2750, 0]
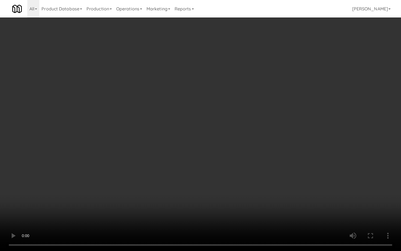
click at [170, 140] on video at bounding box center [200, 125] width 401 height 251
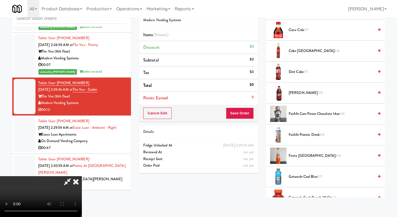
scroll to position [273, 0]
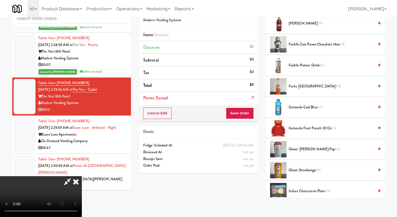
click at [313, 107] on span "Gatorade Cool Blue 7/7" at bounding box center [331, 107] width 85 height 7
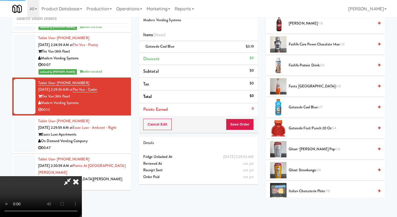
click at [82, 177] on video at bounding box center [41, 197] width 82 height 41
click at [240, 121] on button "Save Order" at bounding box center [240, 124] width 28 height 11
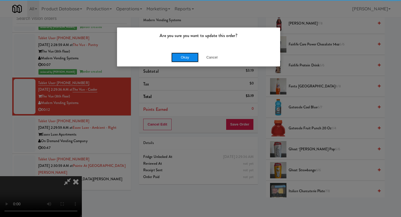
click at [197, 58] on button "Okay" at bounding box center [184, 58] width 27 height 10
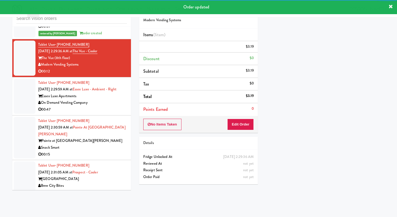
scroll to position [2805, 0]
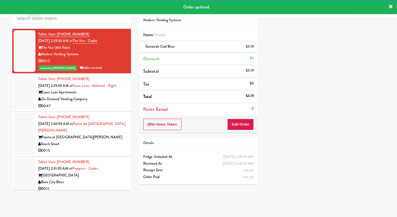
click at [104, 110] on div "00:47" at bounding box center [82, 106] width 89 height 7
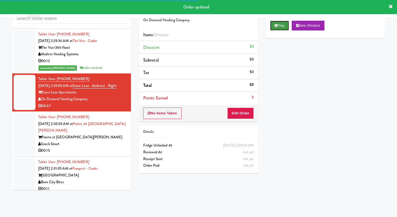
click at [275, 25] on icon at bounding box center [275, 26] width 3 height 4
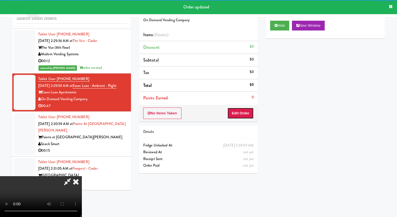
click at [240, 109] on button "Edit Order" at bounding box center [240, 113] width 26 height 11
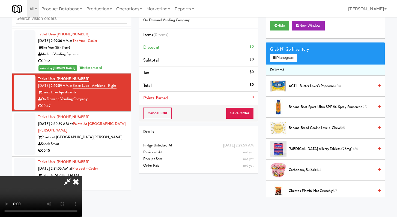
click at [82, 177] on icon at bounding box center [76, 182] width 12 height 11
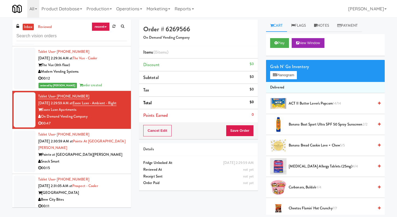
drag, startPoint x: 401, startPoint y: 217, endPoint x: 376, endPoint y: 217, distance: 24.8
click at [397, 217] on html "Are you sure you want to update this order? Okay Cancel Okay Are you sure you w…" at bounding box center [198, 108] width 397 height 217
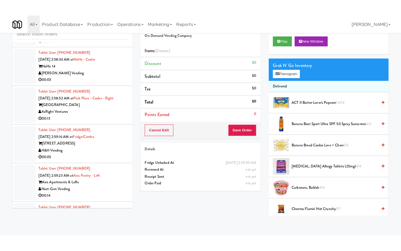
scroll to position [3740, 0]
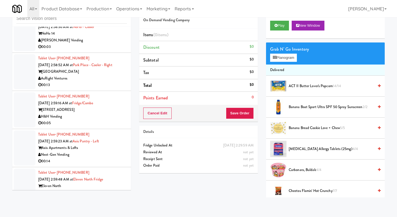
click at [114, 89] on div "00:13" at bounding box center [82, 85] width 89 height 7
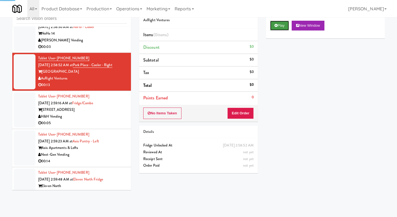
click at [283, 27] on button "Play" at bounding box center [279, 26] width 19 height 10
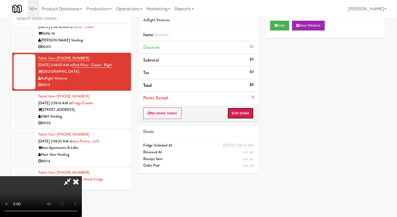
click at [238, 113] on button "Edit Order" at bounding box center [240, 113] width 26 height 11
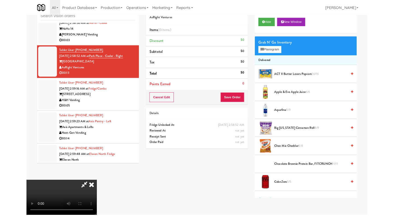
scroll to position [3727, 0]
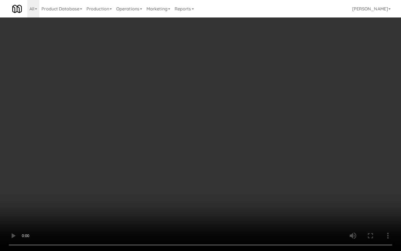
click at [114, 162] on video at bounding box center [200, 125] width 401 height 251
click at [53, 169] on video at bounding box center [200, 125] width 401 height 251
click at [267, 171] on video at bounding box center [200, 125] width 401 height 251
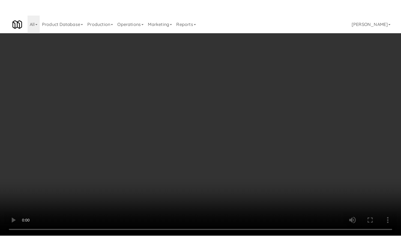
scroll to position [3740, 0]
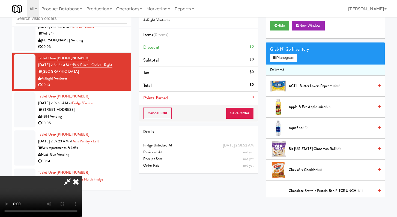
click at [74, 177] on icon at bounding box center [67, 182] width 13 height 11
click at [82, 177] on icon at bounding box center [76, 182] width 12 height 11
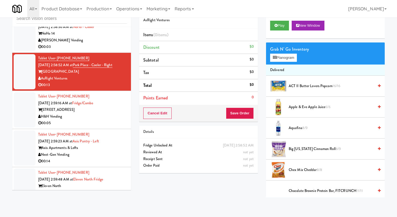
click at [111, 44] on div "[PERSON_NAME] Vending" at bounding box center [82, 40] width 89 height 7
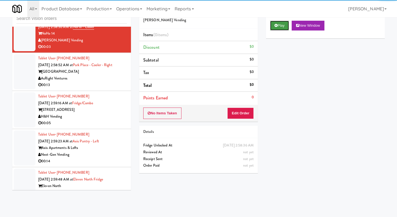
click at [285, 23] on button "Play" at bounding box center [279, 26] width 19 height 10
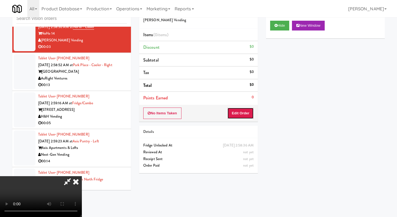
click at [243, 114] on button "Edit Order" at bounding box center [240, 113] width 26 height 11
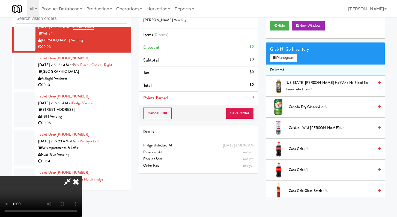
click at [82, 177] on video at bounding box center [41, 197] width 82 height 41
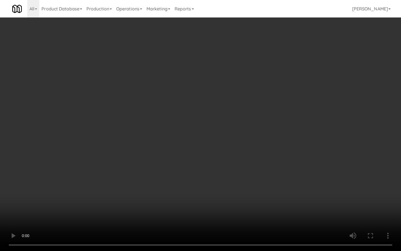
click at [235, 171] on video at bounding box center [200, 125] width 401 height 251
click at [268, 156] on video at bounding box center [200, 125] width 401 height 251
click at [268, 157] on video at bounding box center [200, 125] width 401 height 251
click at [271, 151] on video at bounding box center [200, 125] width 401 height 251
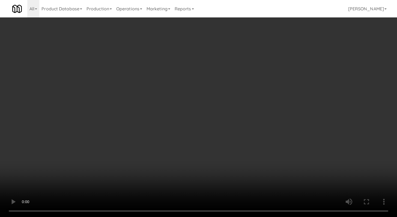
scroll to position [3740, 0]
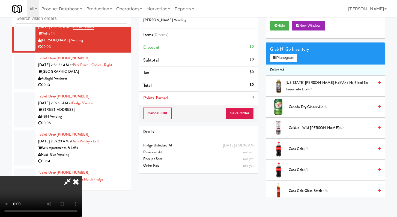
click at [317, 79] on li "Arizona Arnold Palmer Half and Half Iced Tea Lemonade Lite 7/7" at bounding box center [325, 86] width 119 height 21
click at [315, 86] on span "Arizona Arnold Palmer Half and Half Iced Tea Lemonade Lite 7/7" at bounding box center [330, 86] width 88 height 13
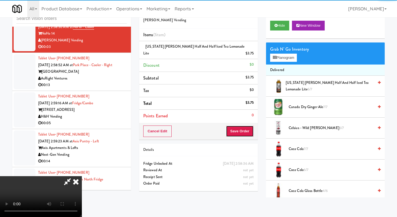
click at [249, 126] on button "Save Order" at bounding box center [240, 131] width 28 height 11
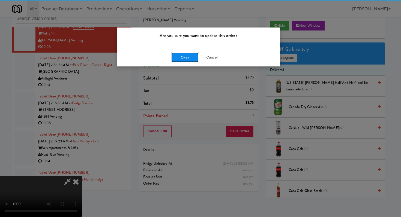
click at [191, 55] on button "Okay" at bounding box center [184, 58] width 27 height 10
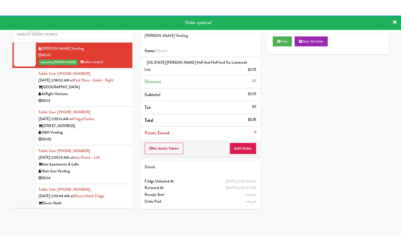
scroll to position [3755, 0]
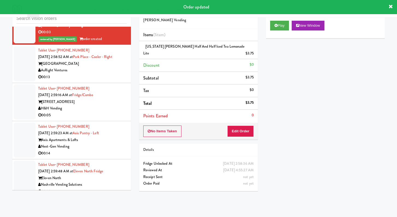
click at [101, 74] on div "AsRight Ventures" at bounding box center [82, 70] width 89 height 7
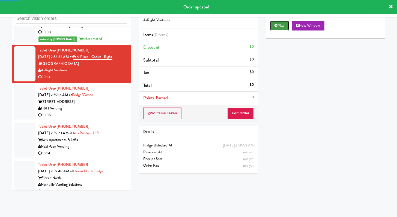
click at [279, 22] on button "Play" at bounding box center [279, 26] width 19 height 10
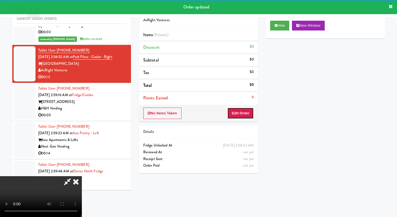
click at [239, 117] on button "Edit Order" at bounding box center [240, 113] width 26 height 11
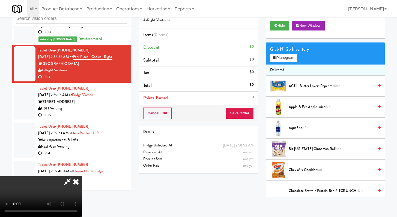
scroll to position [3741, 0]
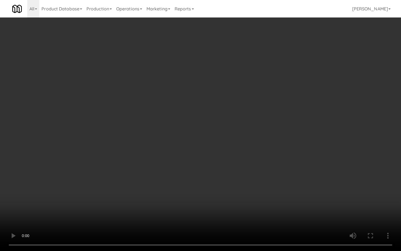
click at [275, 169] on video at bounding box center [200, 125] width 401 height 251
click at [278, 164] on video at bounding box center [200, 125] width 401 height 251
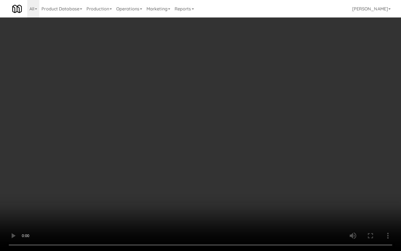
click at [278, 164] on video at bounding box center [200, 125] width 401 height 251
click at [279, 164] on video at bounding box center [200, 125] width 401 height 251
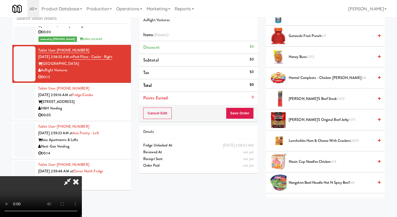
scroll to position [326, 0]
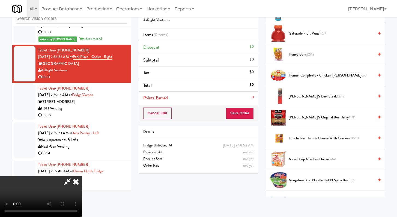
click at [316, 119] on span "Jack Link's Original Beef Jerky 11/11" at bounding box center [331, 117] width 85 height 7
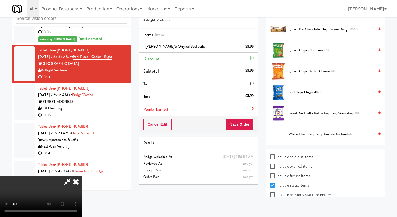
scroll to position [614, 0]
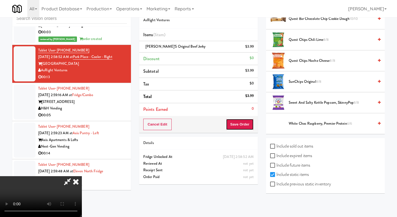
click at [249, 128] on button "Save Order" at bounding box center [240, 124] width 28 height 11
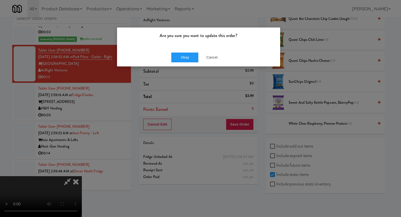
click at [181, 64] on div "Okay Cancel" at bounding box center [198, 57] width 163 height 18
click at [188, 53] on button "Okay" at bounding box center [184, 58] width 27 height 10
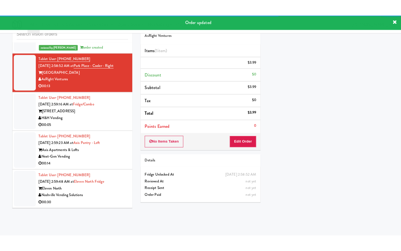
scroll to position [3771, 0]
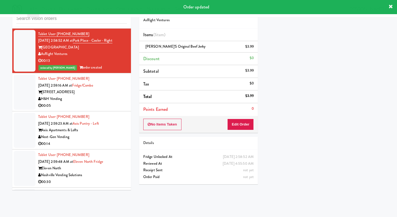
click at [105, 109] on div "00:05" at bounding box center [82, 106] width 89 height 7
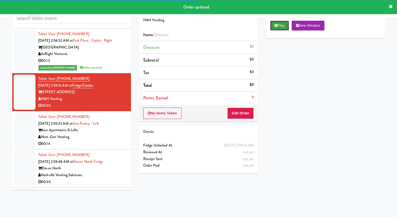
click at [286, 28] on button "Play" at bounding box center [279, 26] width 19 height 10
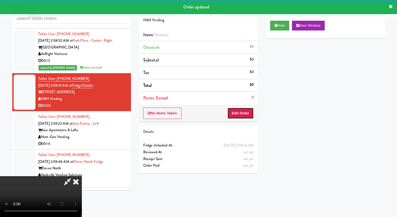
click at [247, 114] on button "Edit Order" at bounding box center [240, 113] width 26 height 11
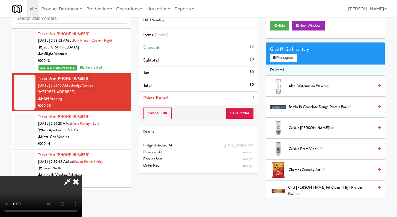
scroll to position [3758, 0]
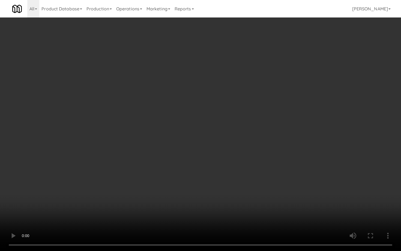
click at [267, 194] on video at bounding box center [200, 125] width 401 height 251
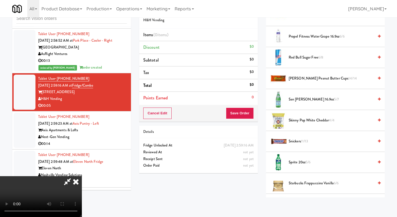
scroll to position [572, 0]
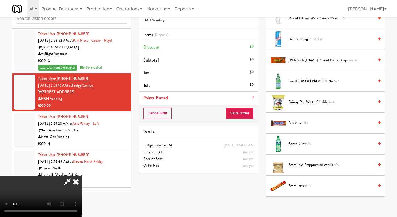
click at [295, 148] on li "Sprite 20oz 5/6" at bounding box center [325, 144] width 119 height 21
click at [288, 141] on li "Sprite 20oz 5/6" at bounding box center [325, 144] width 119 height 21
click at [290, 142] on span "Sprite 20oz 5/6" at bounding box center [331, 144] width 85 height 7
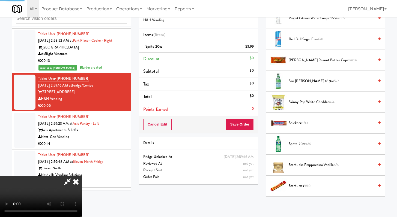
click at [254, 122] on div "Cancel Edit Save Order" at bounding box center [198, 124] width 119 height 17
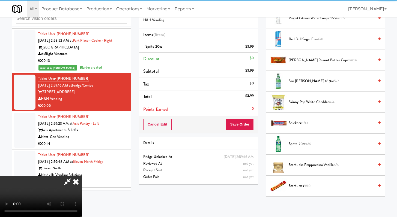
click at [82, 177] on video at bounding box center [41, 197] width 82 height 41
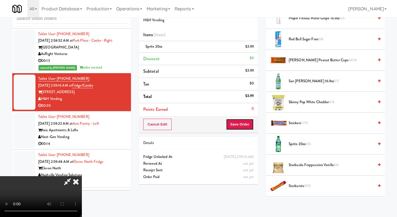
click at [240, 125] on button "Save Order" at bounding box center [240, 124] width 28 height 11
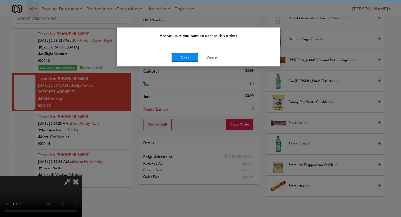
click at [189, 61] on button "Okay" at bounding box center [184, 58] width 27 height 10
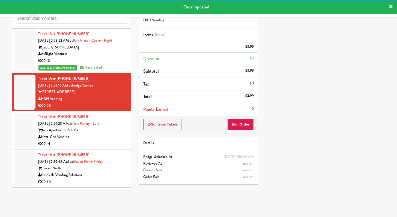
scroll to position [3789, 0]
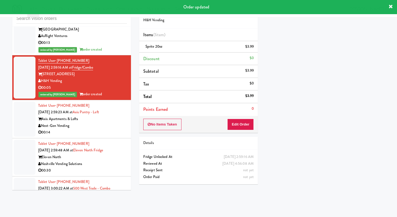
click at [108, 136] on div "00:14" at bounding box center [82, 132] width 89 height 7
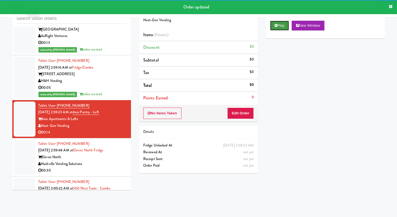
click at [282, 26] on button "Play" at bounding box center [279, 26] width 19 height 10
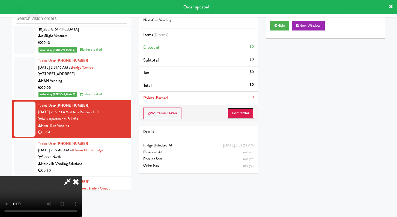
click at [238, 112] on button "Edit Order" at bounding box center [240, 113] width 26 height 11
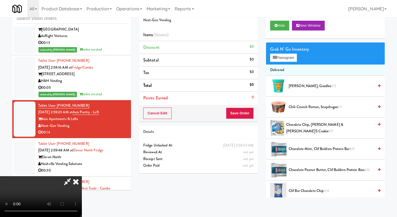
scroll to position [47, 0]
click at [82, 177] on video at bounding box center [41, 197] width 82 height 41
click at [82, 177] on icon at bounding box center [76, 182] width 12 height 11
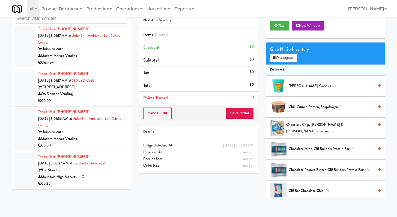
scroll to position [4018, 0]
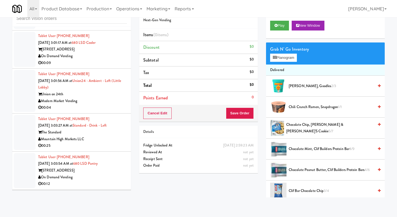
click at [94, 111] on div "00:04" at bounding box center [82, 107] width 89 height 7
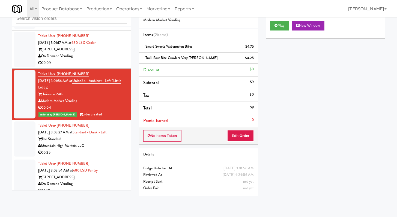
click at [97, 60] on div "On Demand Vending" at bounding box center [82, 56] width 89 height 7
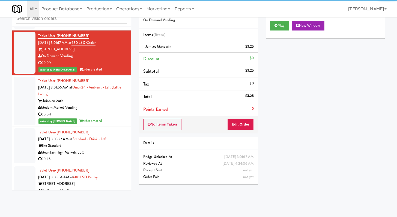
click at [104, 28] on div "Unknown" at bounding box center [82, 25] width 89 height 7
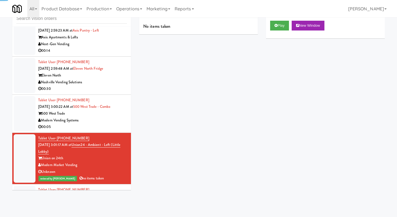
scroll to position [3799, 0]
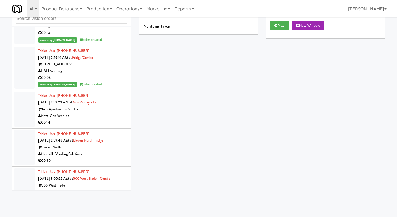
click at [102, 126] on div "00:14" at bounding box center [82, 123] width 89 height 7
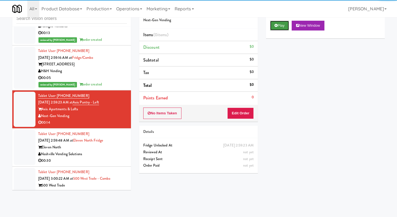
click at [285, 21] on button "Play" at bounding box center [279, 26] width 19 height 10
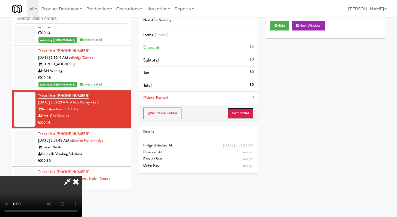
click at [246, 114] on button "Edit Order" at bounding box center [240, 113] width 26 height 11
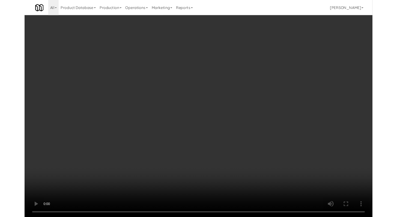
scroll to position [3786, 0]
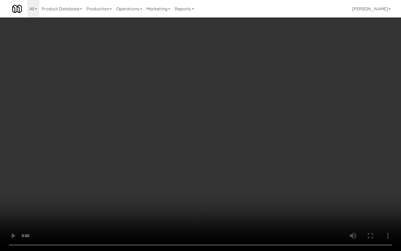
click at [142, 181] on video at bounding box center [200, 125] width 401 height 251
click at [142, 180] on video at bounding box center [200, 125] width 401 height 251
click at [277, 156] on video at bounding box center [200, 125] width 401 height 251
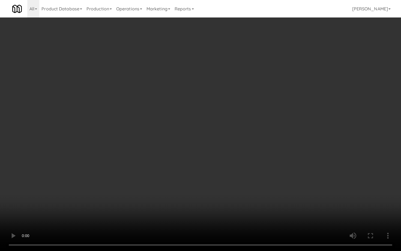
click at [277, 156] on video at bounding box center [200, 125] width 401 height 251
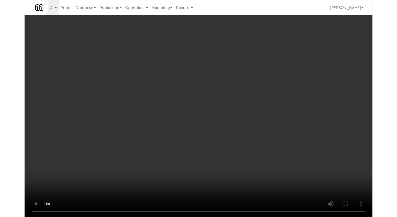
scroll to position [3799, 0]
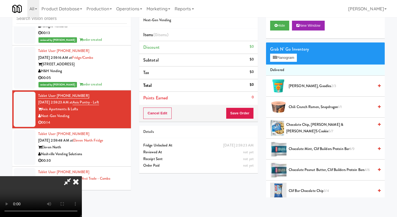
click at [294, 89] on span "Cheddy Mac, Goodles 2/3" at bounding box center [331, 86] width 85 height 7
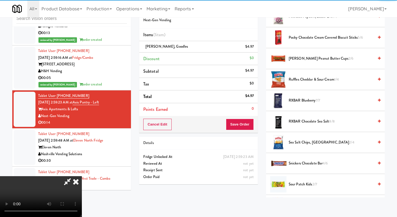
scroll to position [432, 0]
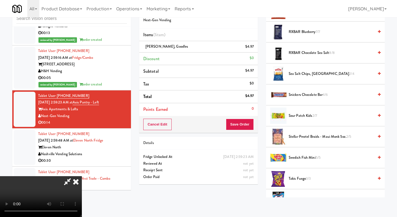
click at [302, 115] on span "Sour Patch Kids 2/7" at bounding box center [331, 116] width 85 height 7
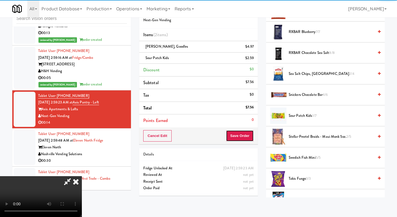
click at [240, 137] on button "Save Order" at bounding box center [240, 135] width 28 height 11
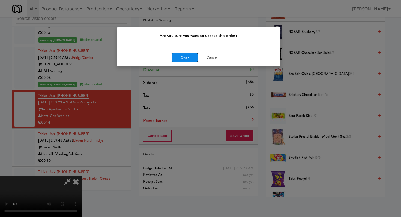
click at [187, 59] on button "Okay" at bounding box center [184, 58] width 27 height 10
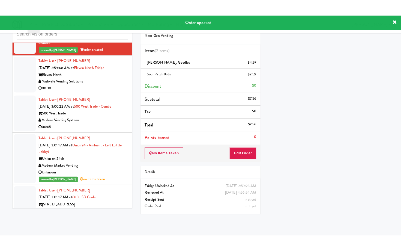
scroll to position [3899, 0]
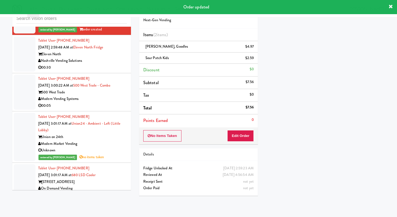
click at [117, 71] on div "00:30" at bounding box center [82, 67] width 89 height 7
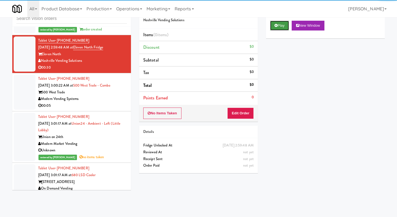
click at [281, 21] on button "Play" at bounding box center [279, 26] width 19 height 10
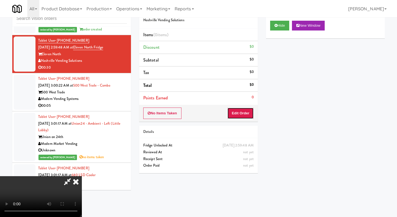
click at [241, 111] on button "Edit Order" at bounding box center [240, 113] width 26 height 11
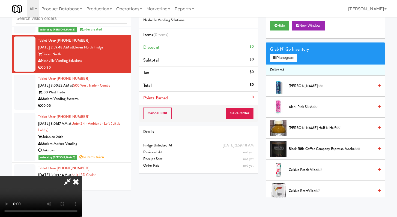
scroll to position [3886, 0]
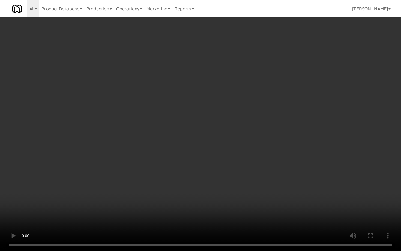
click at [206, 155] on video at bounding box center [200, 125] width 401 height 251
click at [206, 154] on video at bounding box center [200, 125] width 401 height 251
click at [371, 217] on video at bounding box center [200, 125] width 401 height 251
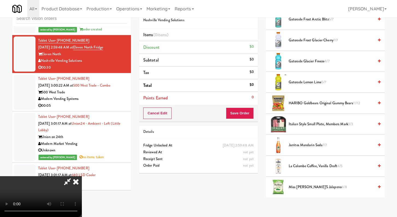
scroll to position [422, 0]
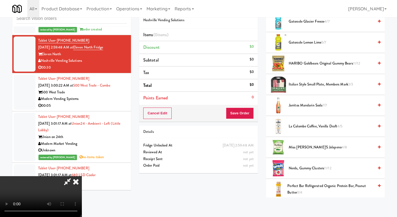
click at [318, 69] on li "HARIBO Goldbears Original Gummy Bears 11/12" at bounding box center [325, 63] width 119 height 21
click at [319, 67] on li "HARIBO Goldbears Original Gummy Bears 11/12" at bounding box center [325, 63] width 119 height 21
click at [320, 65] on span "HARIBO Goldbears Original Gummy Bears 11/12" at bounding box center [331, 63] width 85 height 7
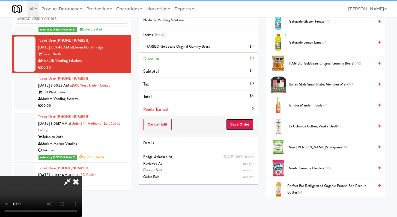
click at [247, 126] on button "Save Order" at bounding box center [240, 124] width 28 height 11
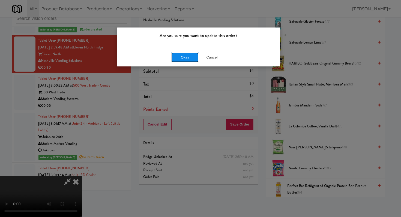
click at [179, 58] on button "Okay" at bounding box center [184, 58] width 27 height 10
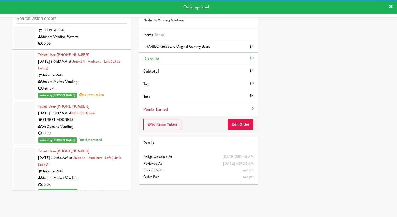
scroll to position [3967, 0]
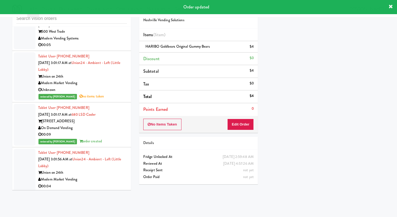
click at [113, 49] on div "00:05" at bounding box center [82, 45] width 89 height 7
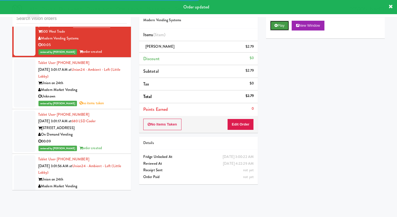
click at [276, 27] on icon at bounding box center [275, 26] width 3 height 4
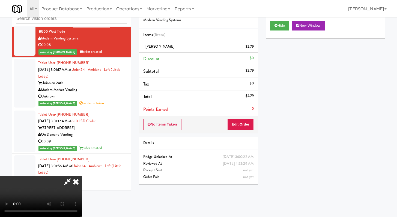
click at [75, 184] on video at bounding box center [41, 197] width 82 height 41
click at [74, 177] on icon at bounding box center [67, 182] width 13 height 11
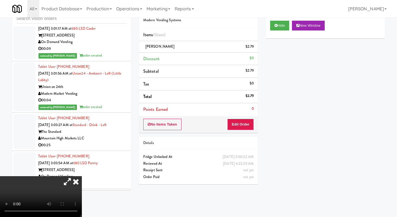
click at [82, 177] on icon at bounding box center [76, 182] width 12 height 11
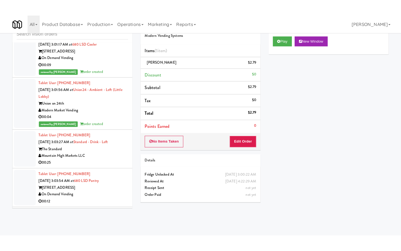
scroll to position [4152, 0]
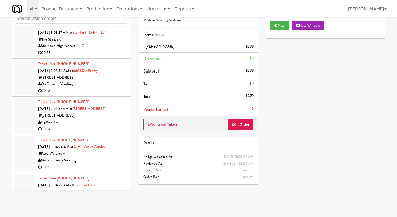
click at [111, 56] on div "00:25" at bounding box center [82, 53] width 89 height 7
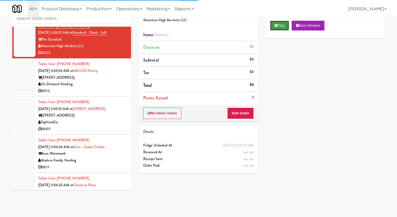
click at [278, 28] on button "Play" at bounding box center [279, 26] width 19 height 10
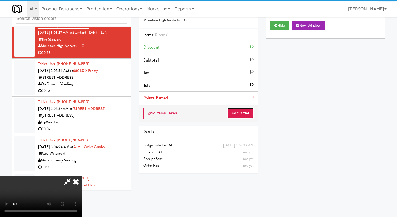
click at [246, 110] on button "Edit Order" at bounding box center [240, 113] width 26 height 11
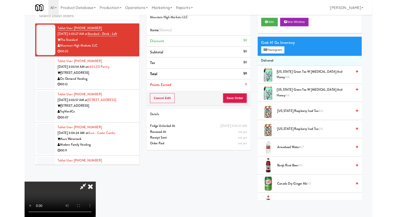
scroll to position [4152, 0]
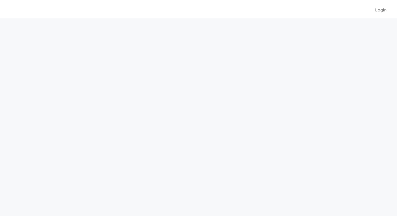
scroll to position [17, 0]
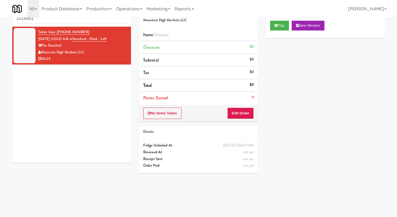
click at [68, 20] on input "1018891" at bounding box center [71, 19] width 110 height 10
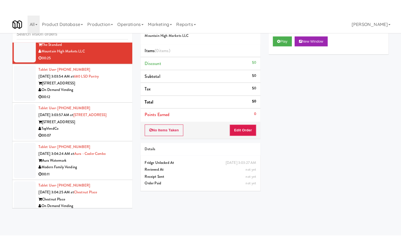
scroll to position [1332, 0]
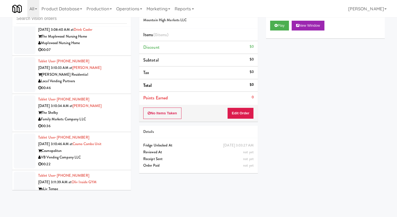
drag, startPoint x: 115, startPoint y: 58, endPoint x: 132, endPoint y: 54, distance: 17.6
click at [115, 53] on div "00:07" at bounding box center [82, 50] width 89 height 7
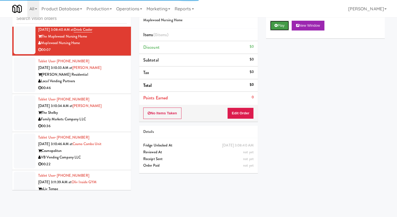
click at [278, 24] on button "Play" at bounding box center [279, 26] width 19 height 10
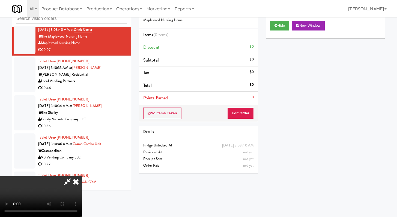
click at [241, 107] on div "No Items Taken Edit Order" at bounding box center [198, 113] width 119 height 17
click at [240, 111] on button "Edit Order" at bounding box center [240, 113] width 26 height 11
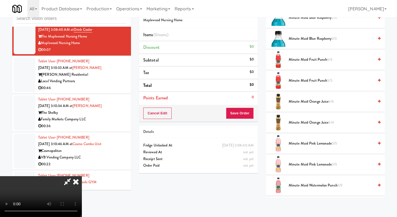
scroll to position [698, 0]
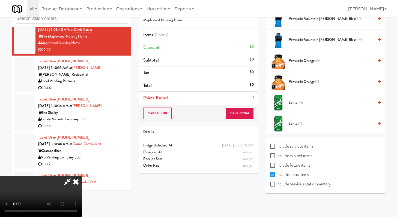
click at [298, 99] on li "Sprite 4/6" at bounding box center [325, 102] width 119 height 21
click at [297, 104] on span "Sprite 4/6" at bounding box center [331, 103] width 85 height 7
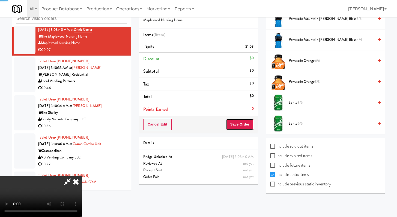
click at [246, 128] on button "Save Order" at bounding box center [240, 124] width 28 height 11
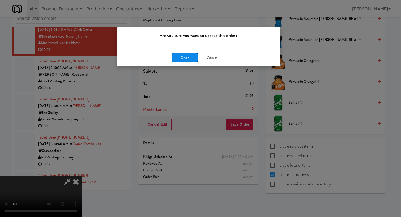
click at [179, 55] on button "Okay" at bounding box center [184, 58] width 27 height 10
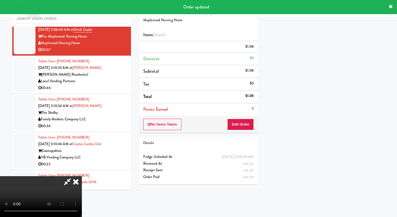
scroll to position [23, 0]
